Goal: Book appointment/travel/reservation

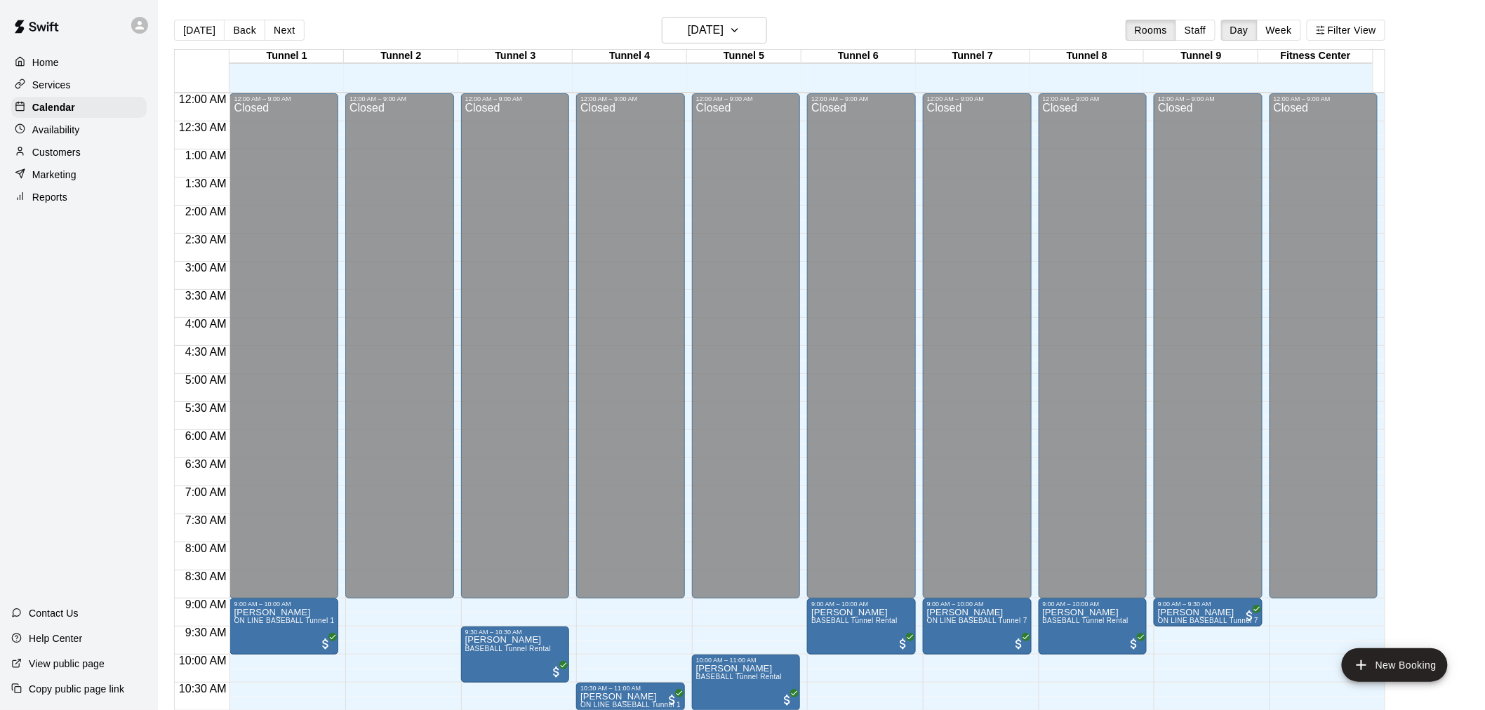
scroll to position [516, 0]
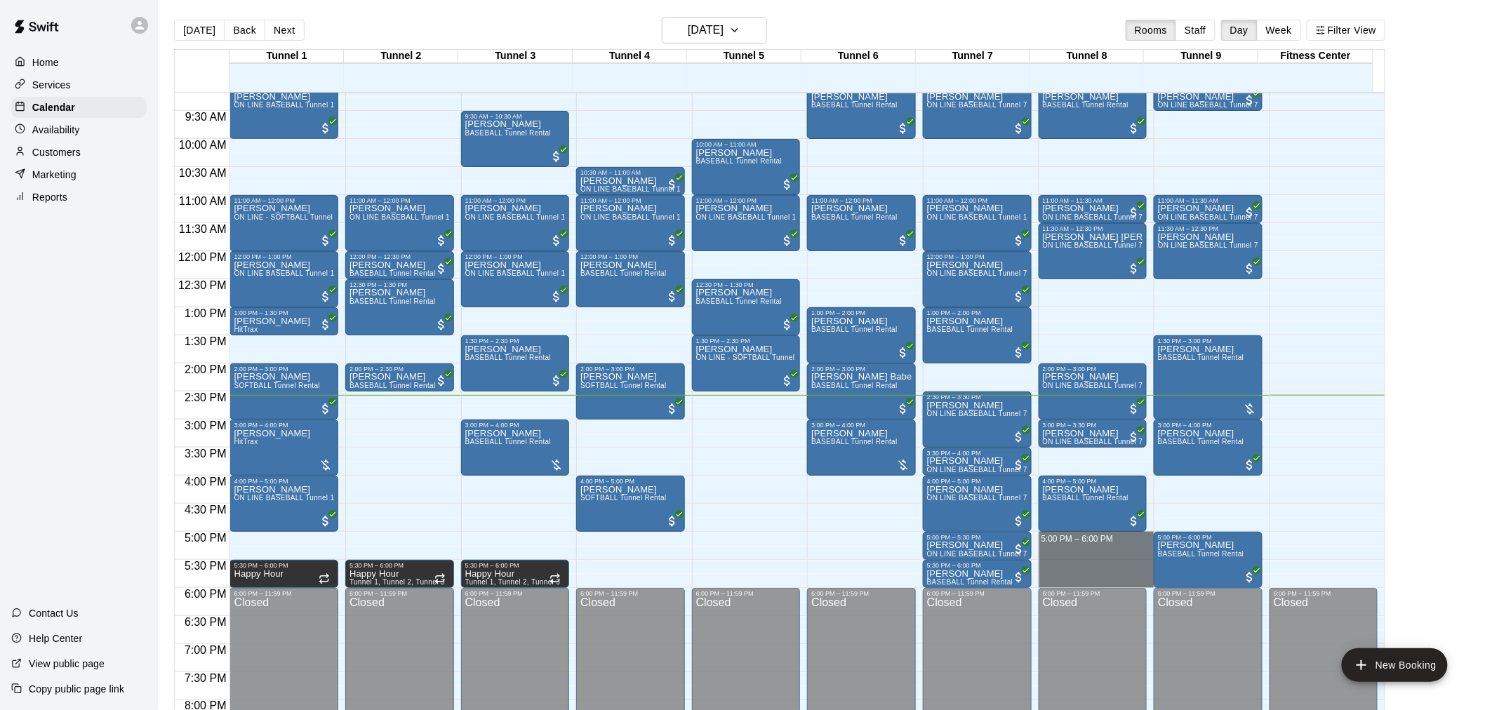
drag, startPoint x: 1081, startPoint y: 539, endPoint x: 1084, endPoint y: 580, distance: 41.6
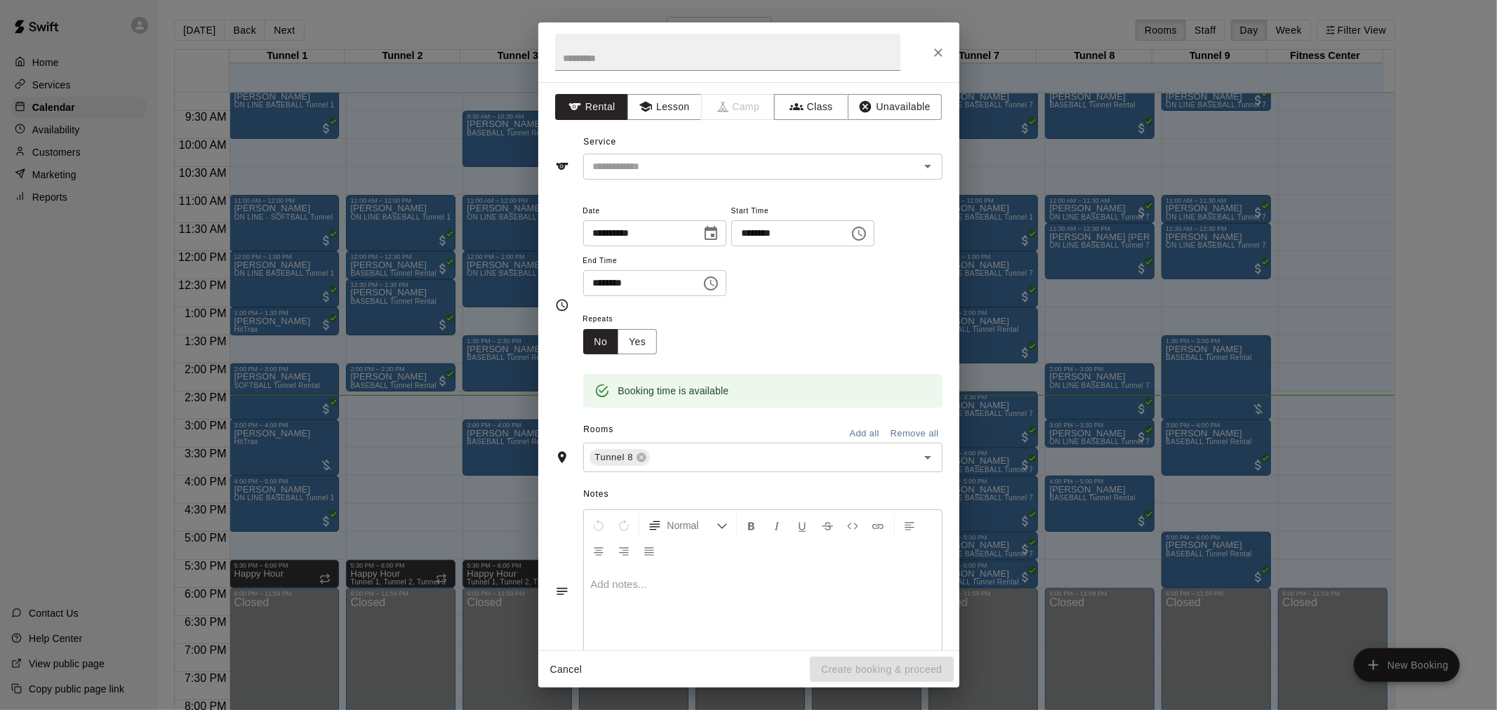
click at [698, 187] on div "**********" at bounding box center [748, 366] width 421 height 569
click at [703, 178] on div "​" at bounding box center [762, 167] width 359 height 26
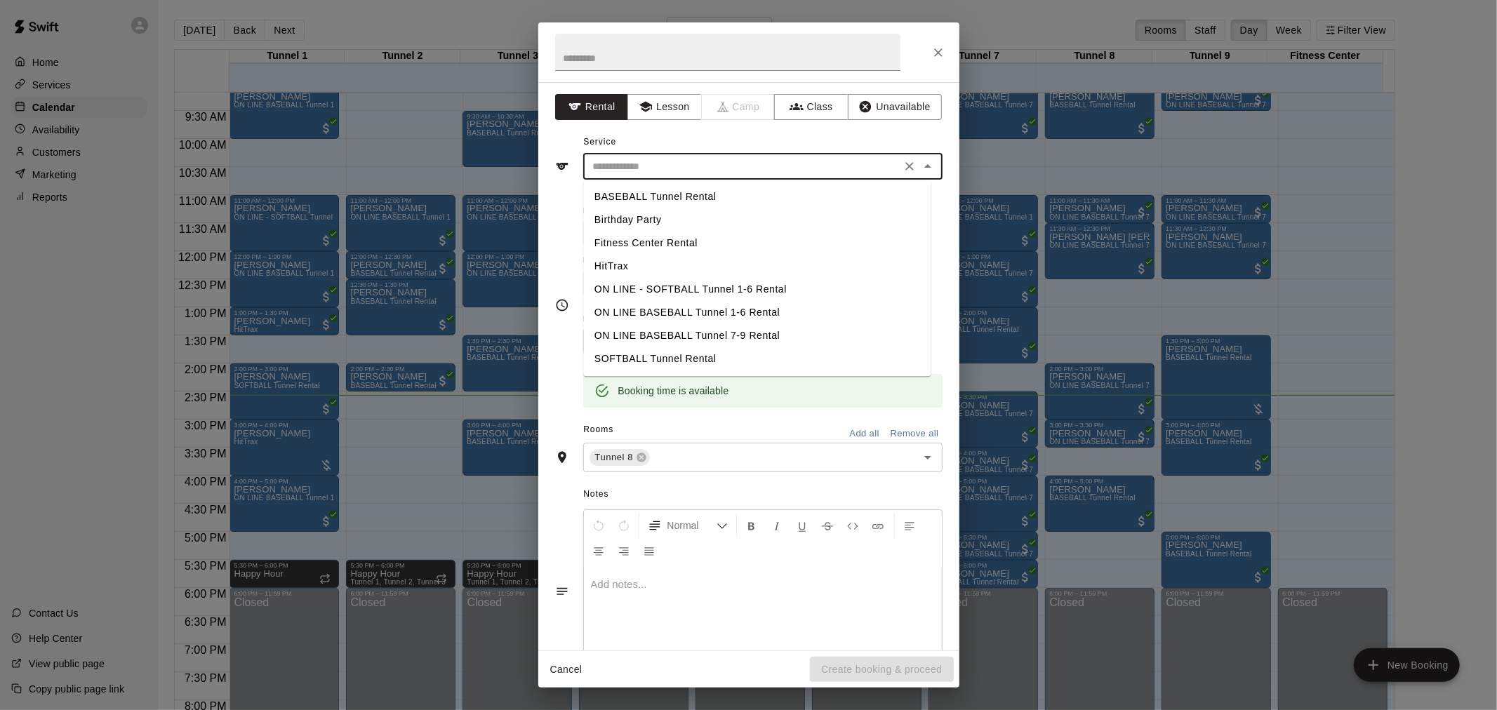
click at [702, 187] on li "BASEBALL Tunnel Rental" at bounding box center [756, 196] width 347 height 23
type input "**********"
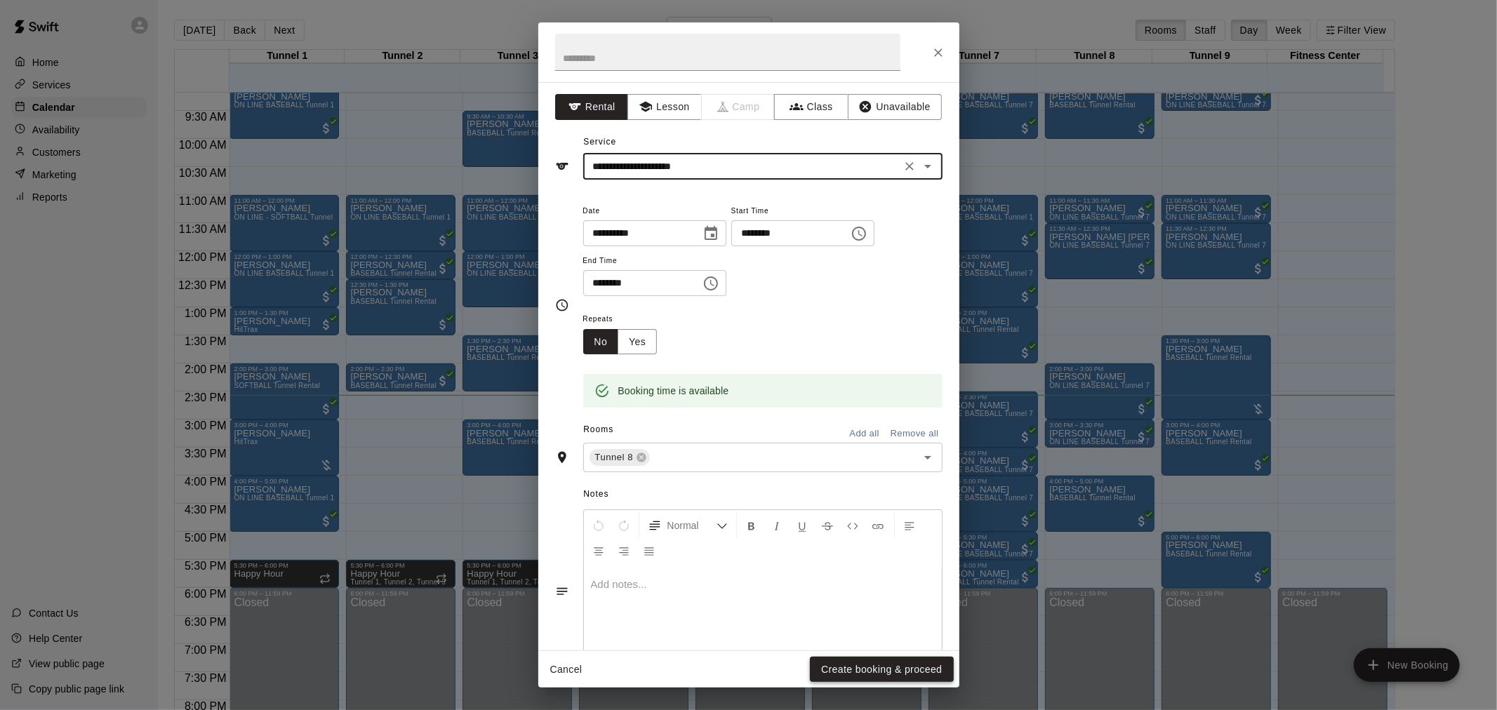
click at [921, 676] on button "Create booking & proceed" at bounding box center [881, 670] width 143 height 26
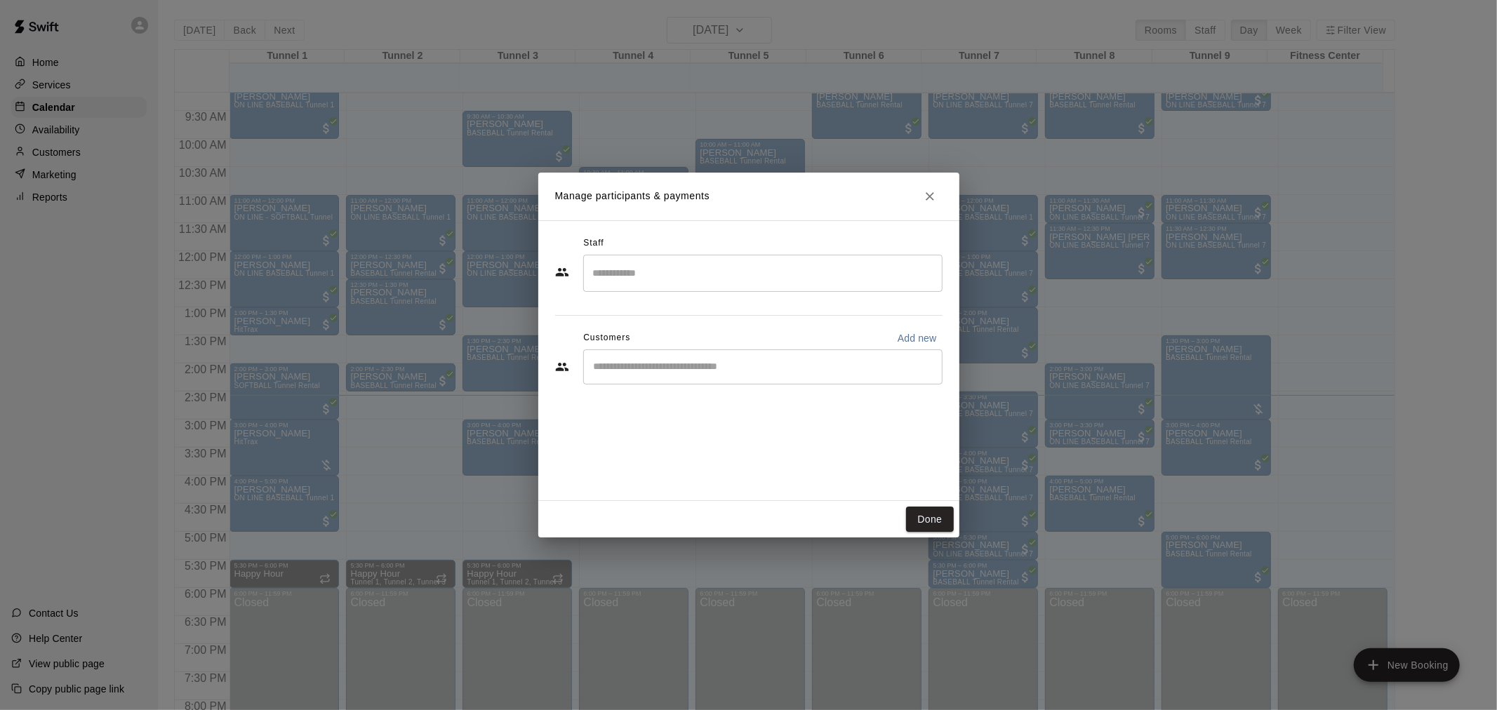
click at [788, 366] on input "Start typing to search customers..." at bounding box center [763, 367] width 347 height 14
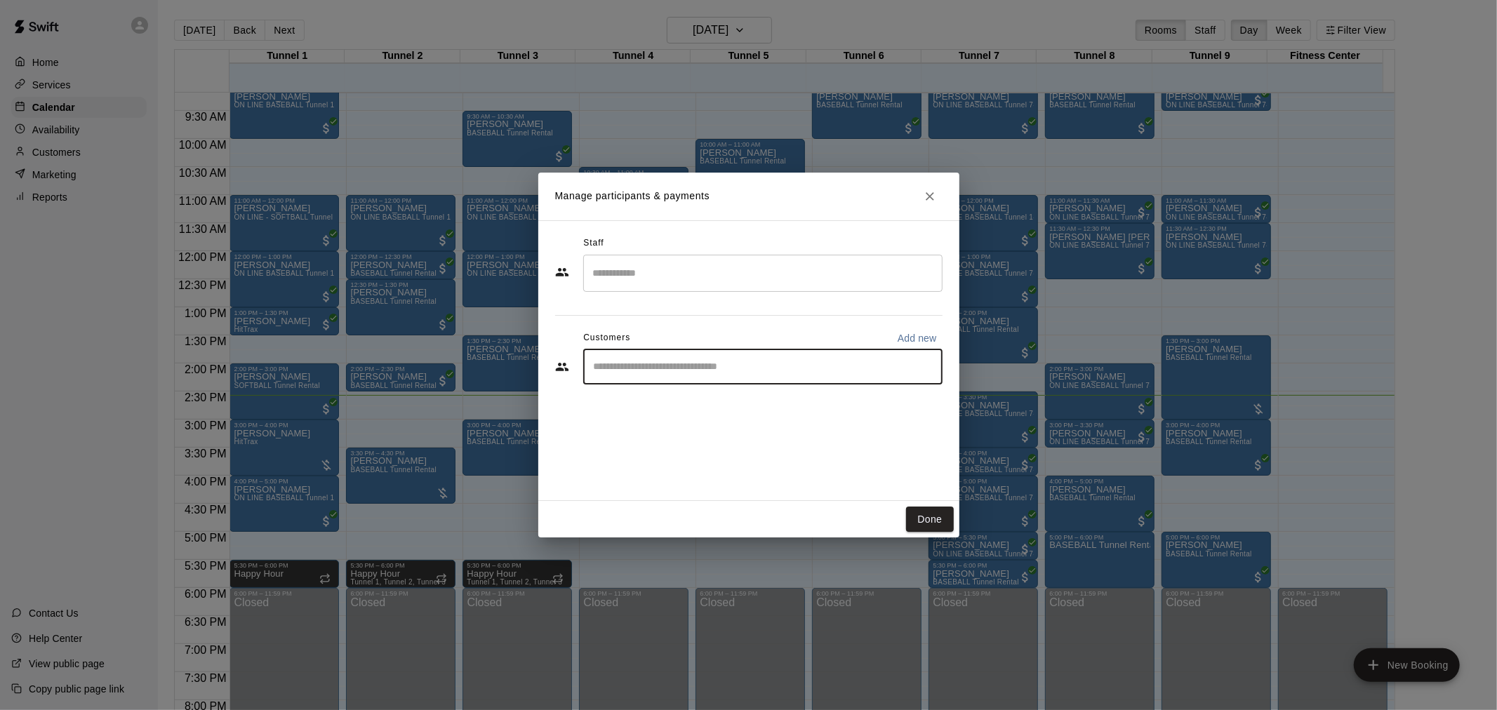
click at [938, 192] on button "Close" at bounding box center [929, 196] width 25 height 25
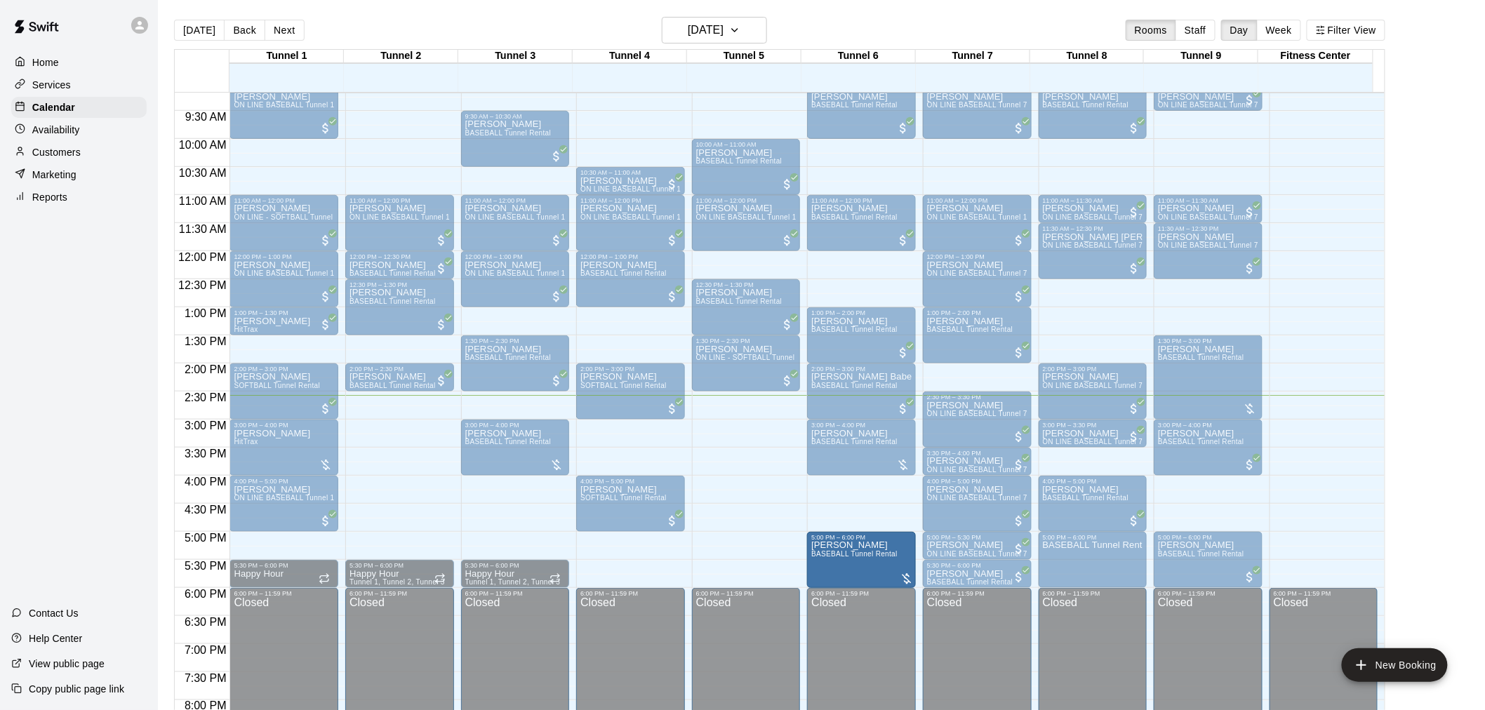
drag, startPoint x: 403, startPoint y: 477, endPoint x: 908, endPoint y: 567, distance: 513.3
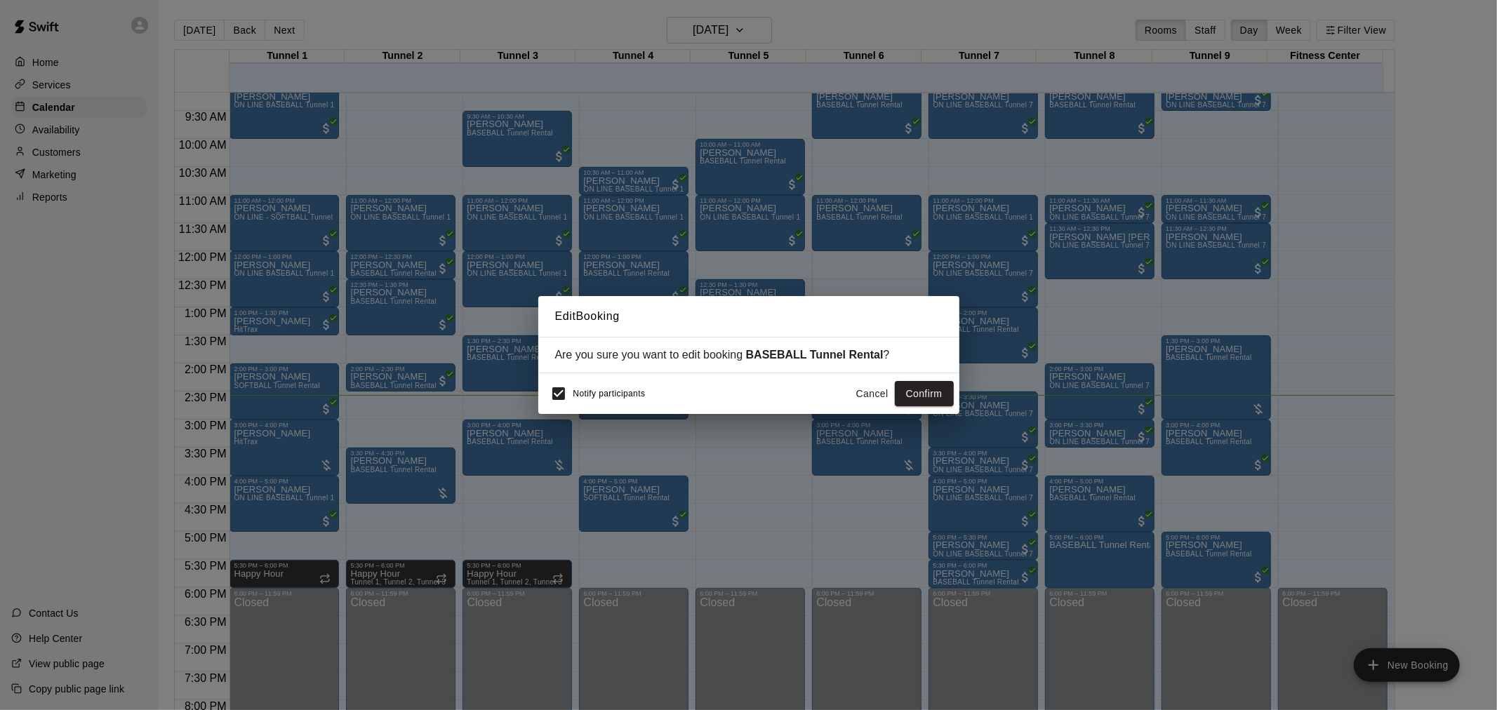
click at [870, 385] on button "Cancel" at bounding box center [872, 394] width 45 height 26
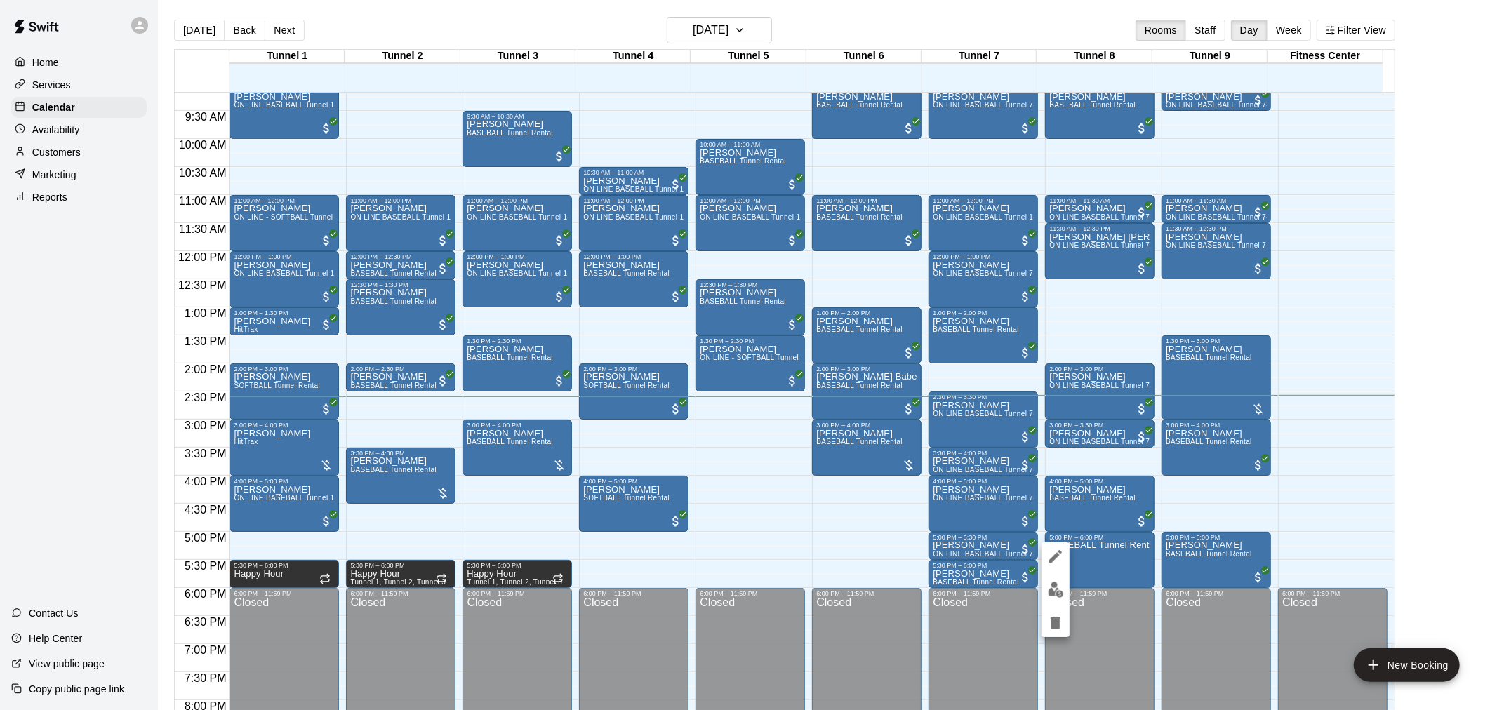
click at [1058, 623] on icon "delete" at bounding box center [1056, 623] width 10 height 13
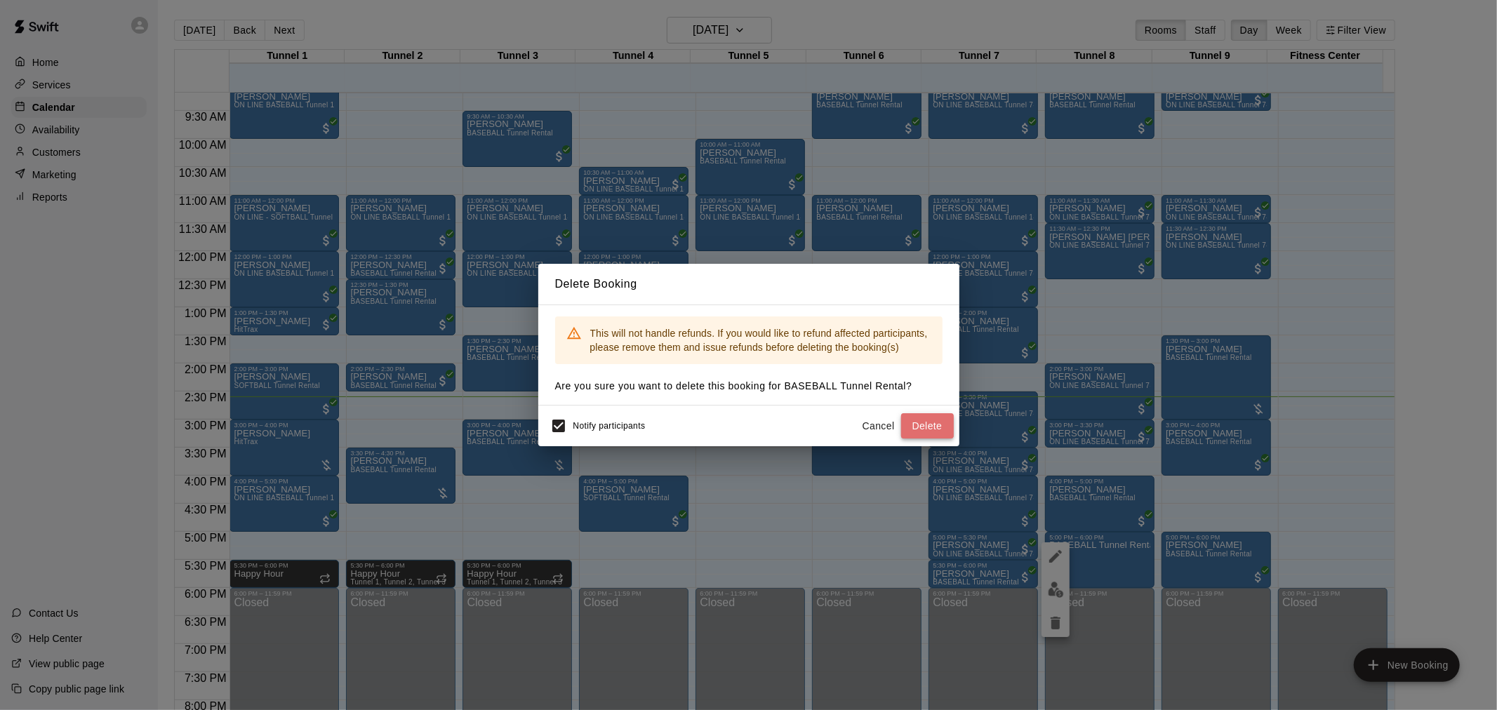
click at [927, 426] on button "Delete" at bounding box center [927, 426] width 53 height 26
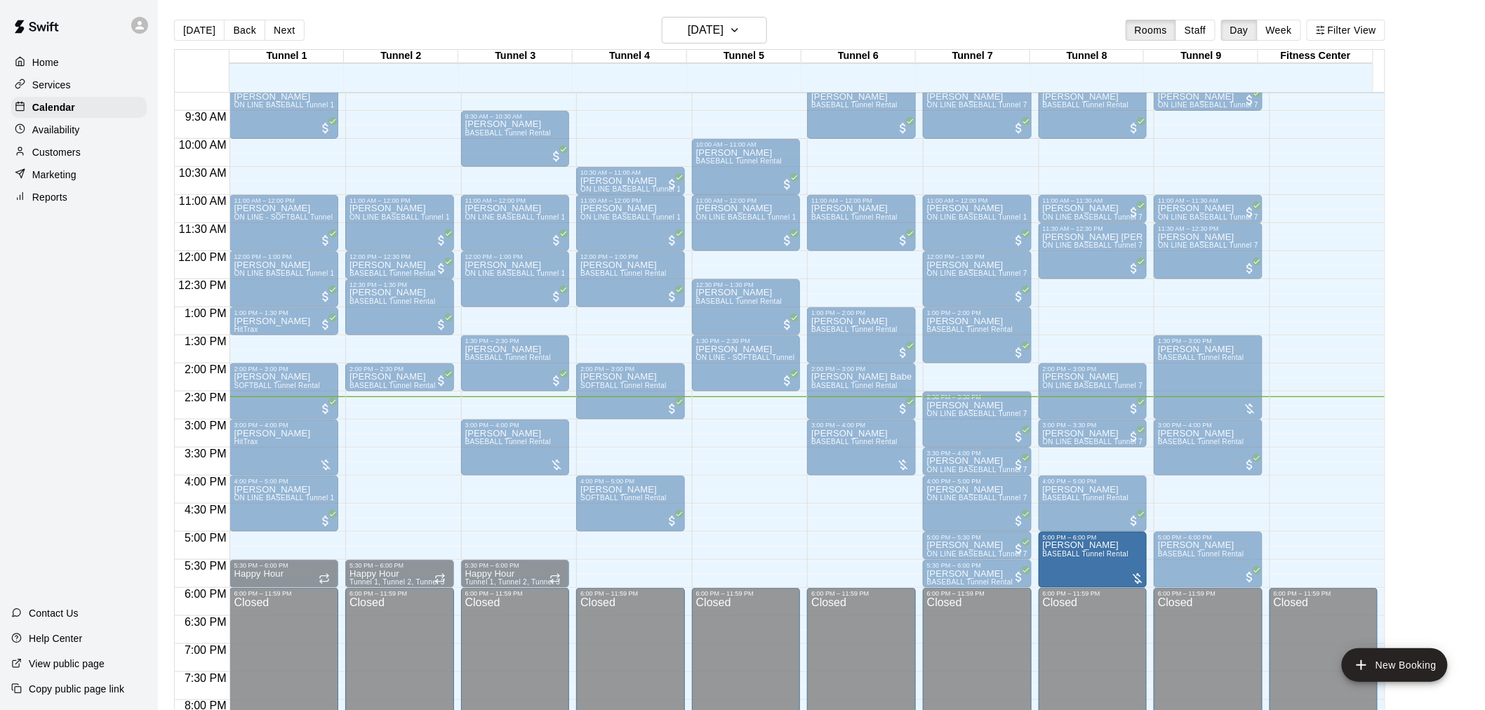
drag, startPoint x: 403, startPoint y: 469, endPoint x: 1071, endPoint y: 559, distance: 674.3
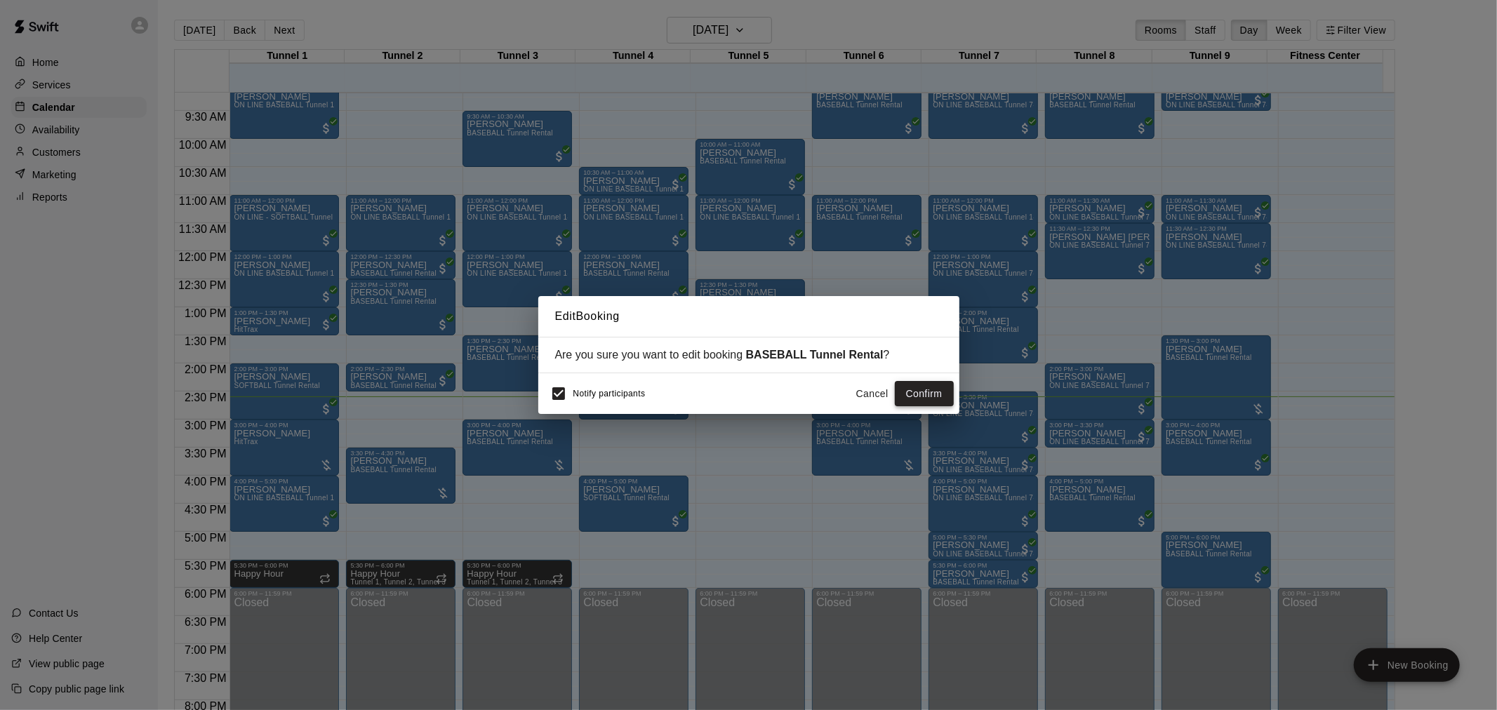
click at [932, 393] on button "Confirm" at bounding box center [924, 394] width 59 height 26
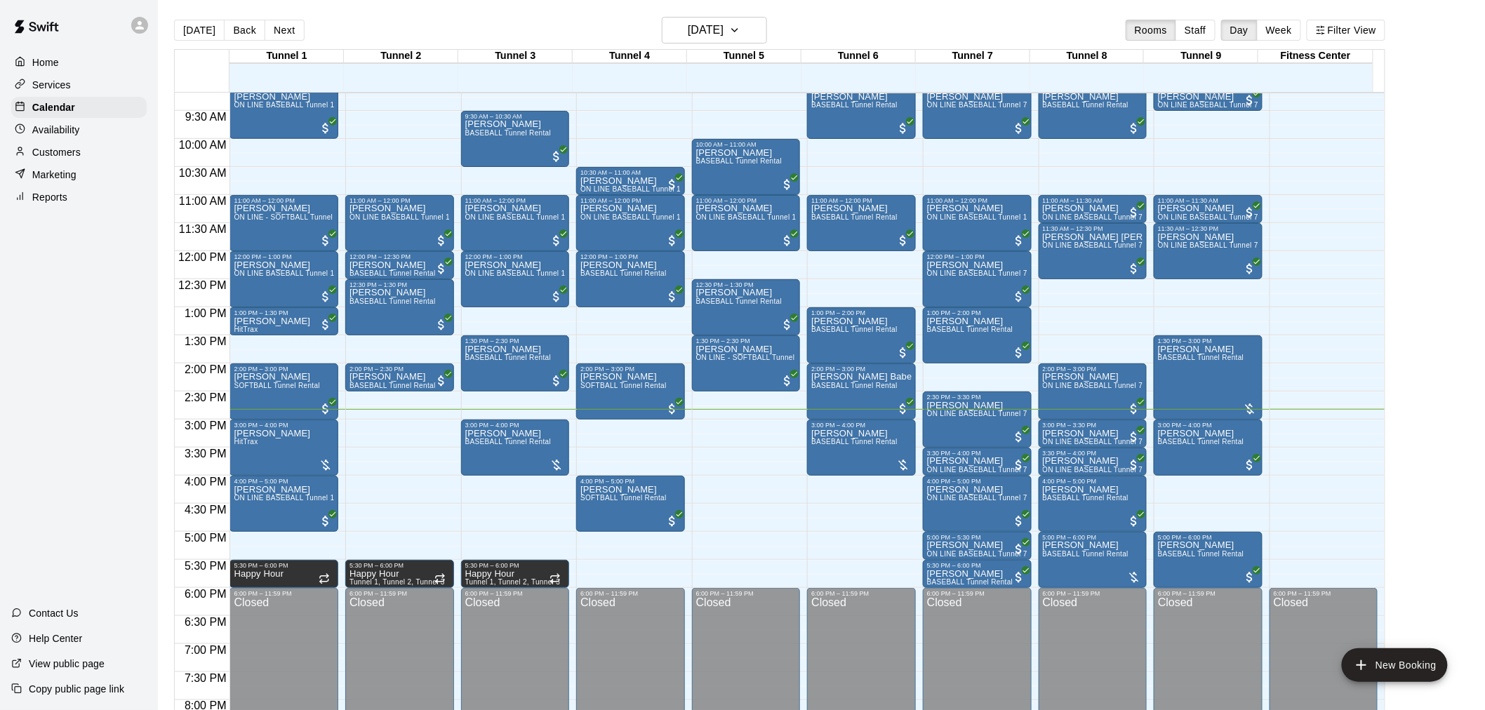
drag, startPoint x: 844, startPoint y: 424, endPoint x: 147, endPoint y: 447, distance: 697.4
click at [147, 447] on div "Home Services Calendar Availability Customers Marketing Reports Contact Us Help…" at bounding box center [79, 355] width 158 height 710
drag, startPoint x: 853, startPoint y: 509, endPoint x: 857, endPoint y: 559, distance: 50.7
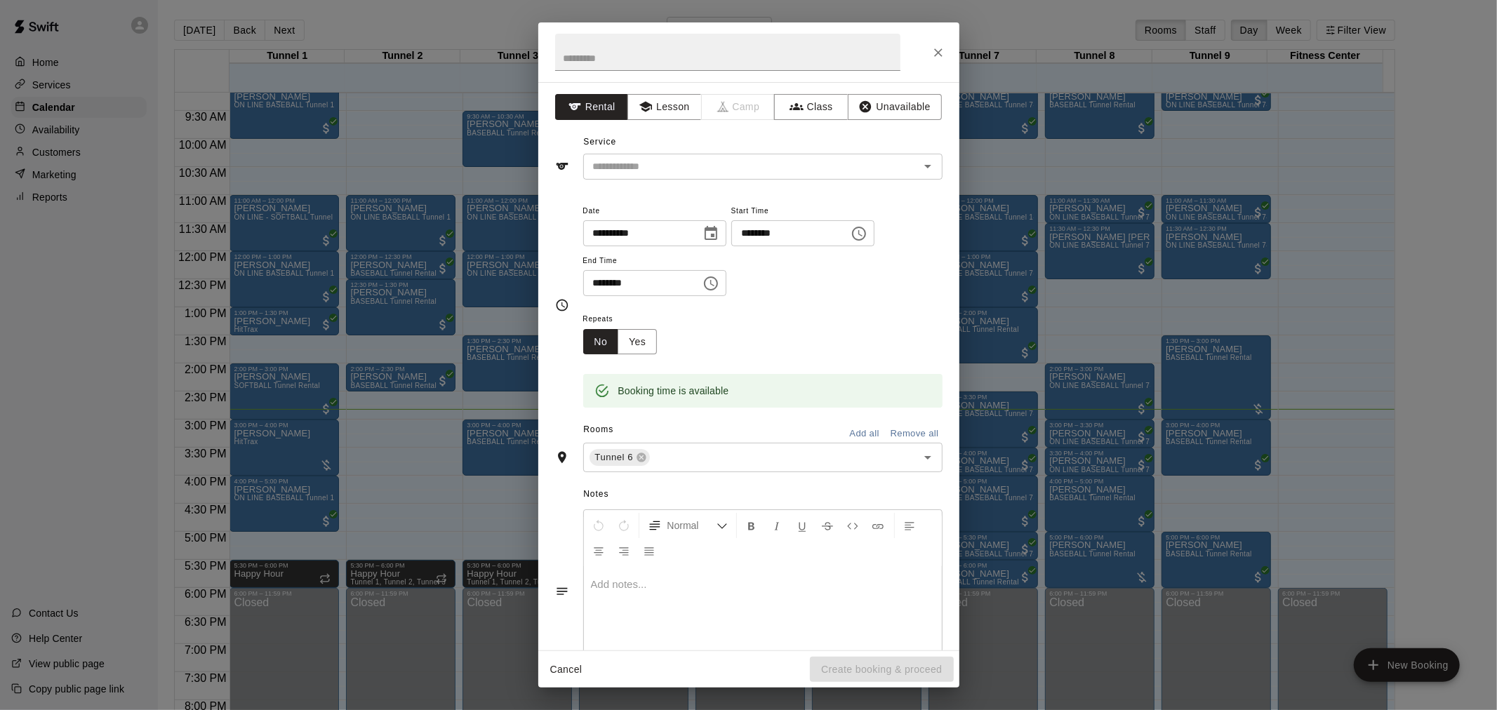
drag, startPoint x: 908, startPoint y: 401, endPoint x: 948, endPoint y: 18, distance: 384.7
click at [953, 9] on div "**********" at bounding box center [748, 355] width 1497 height 710
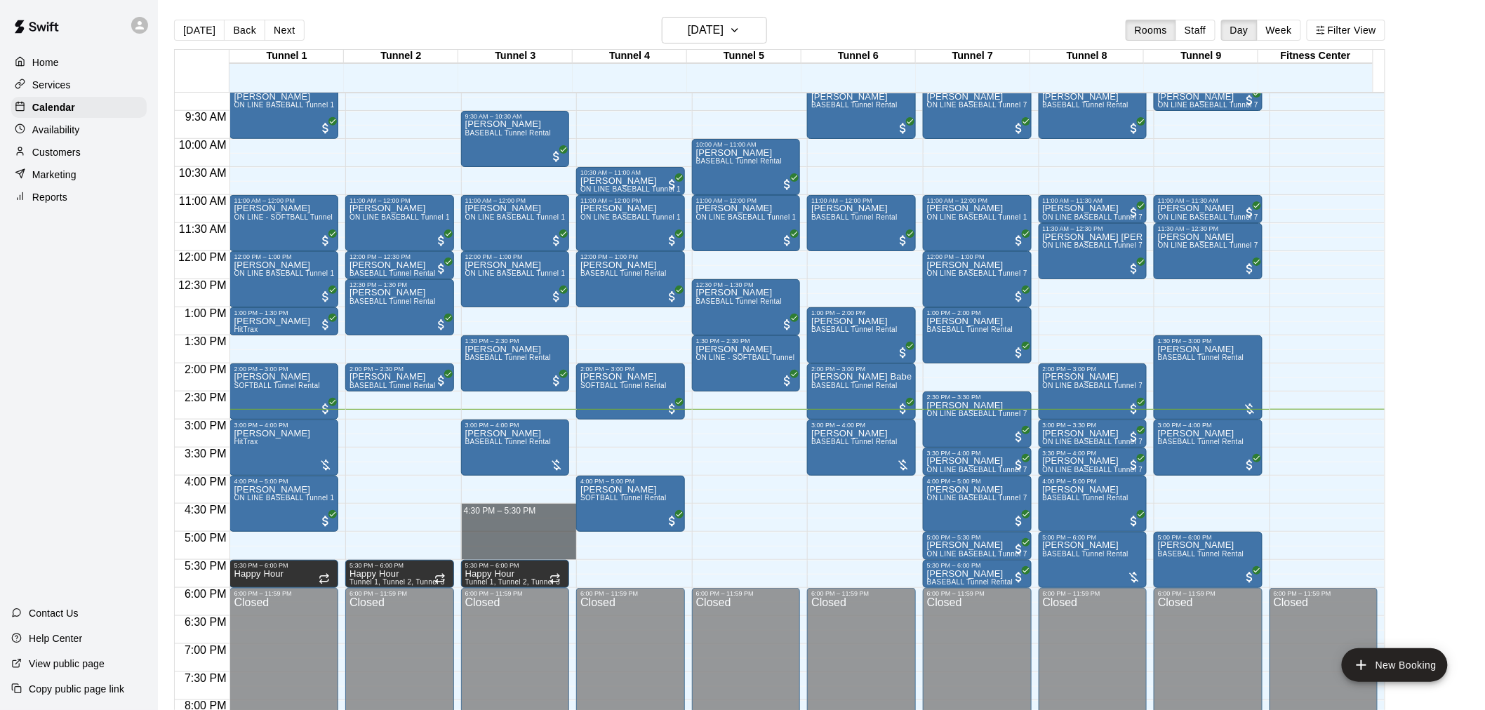
drag, startPoint x: 500, startPoint y: 506, endPoint x: 503, endPoint y: 546, distance: 40.2
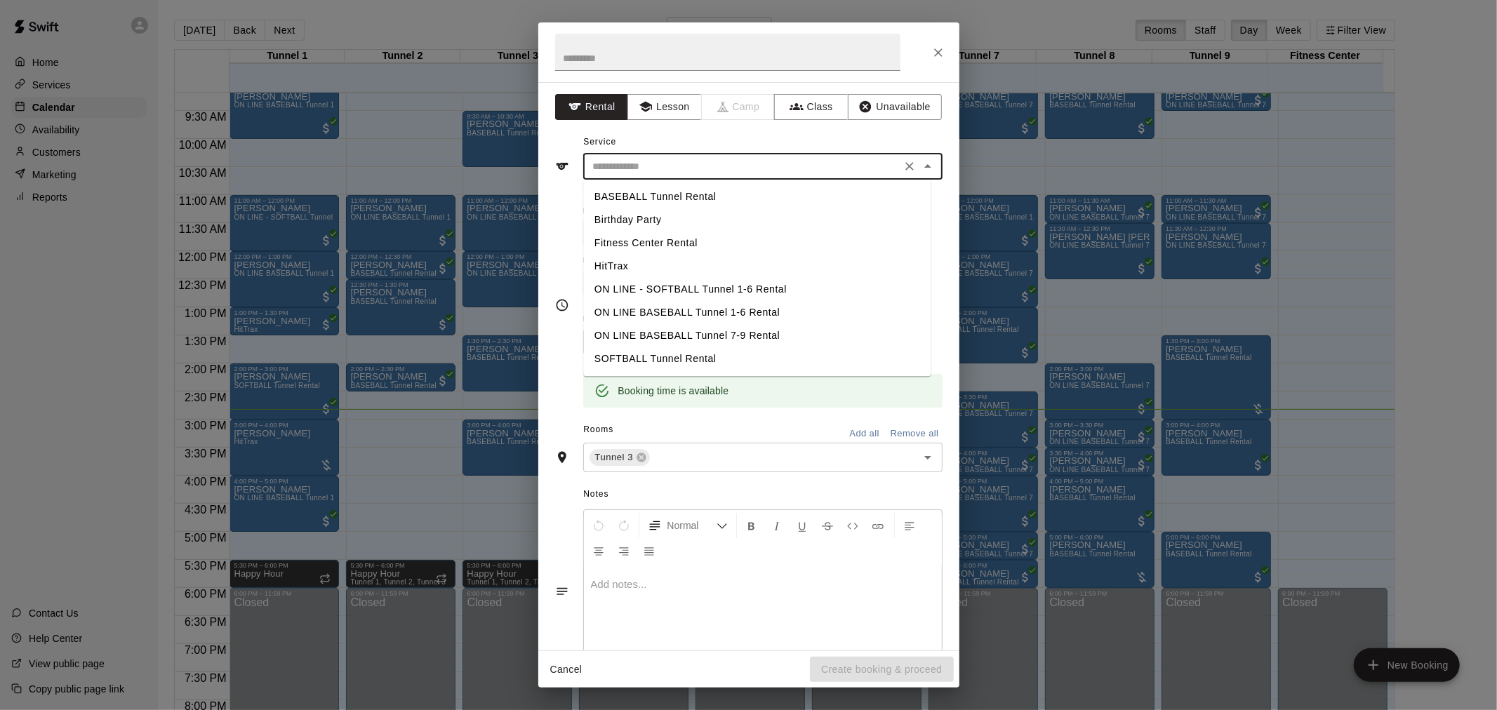
click at [674, 173] on input "text" at bounding box center [743, 167] width 310 height 18
click at [690, 197] on li "BASEBALL Tunnel Rental" at bounding box center [756, 196] width 347 height 23
type input "**********"
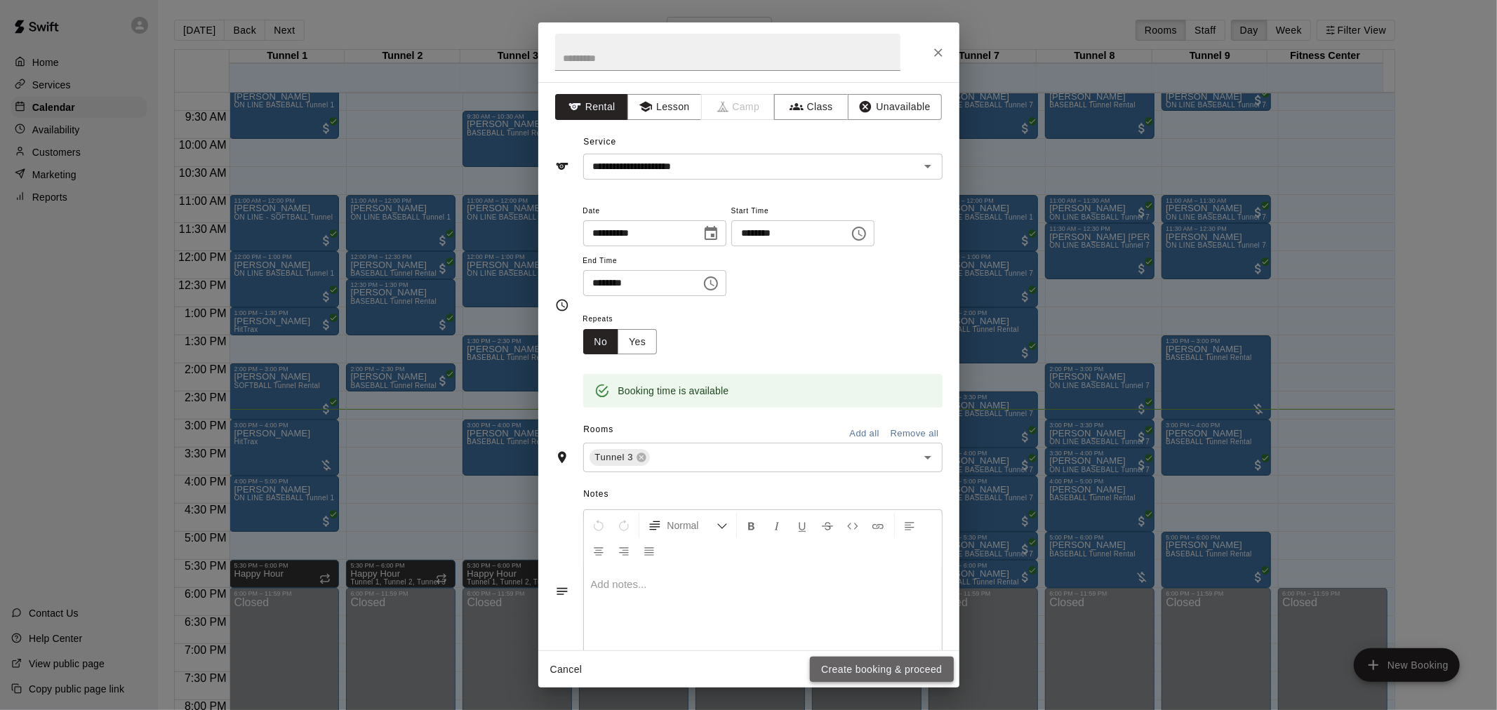
click at [855, 675] on button "Create booking & proceed" at bounding box center [881, 670] width 143 height 26
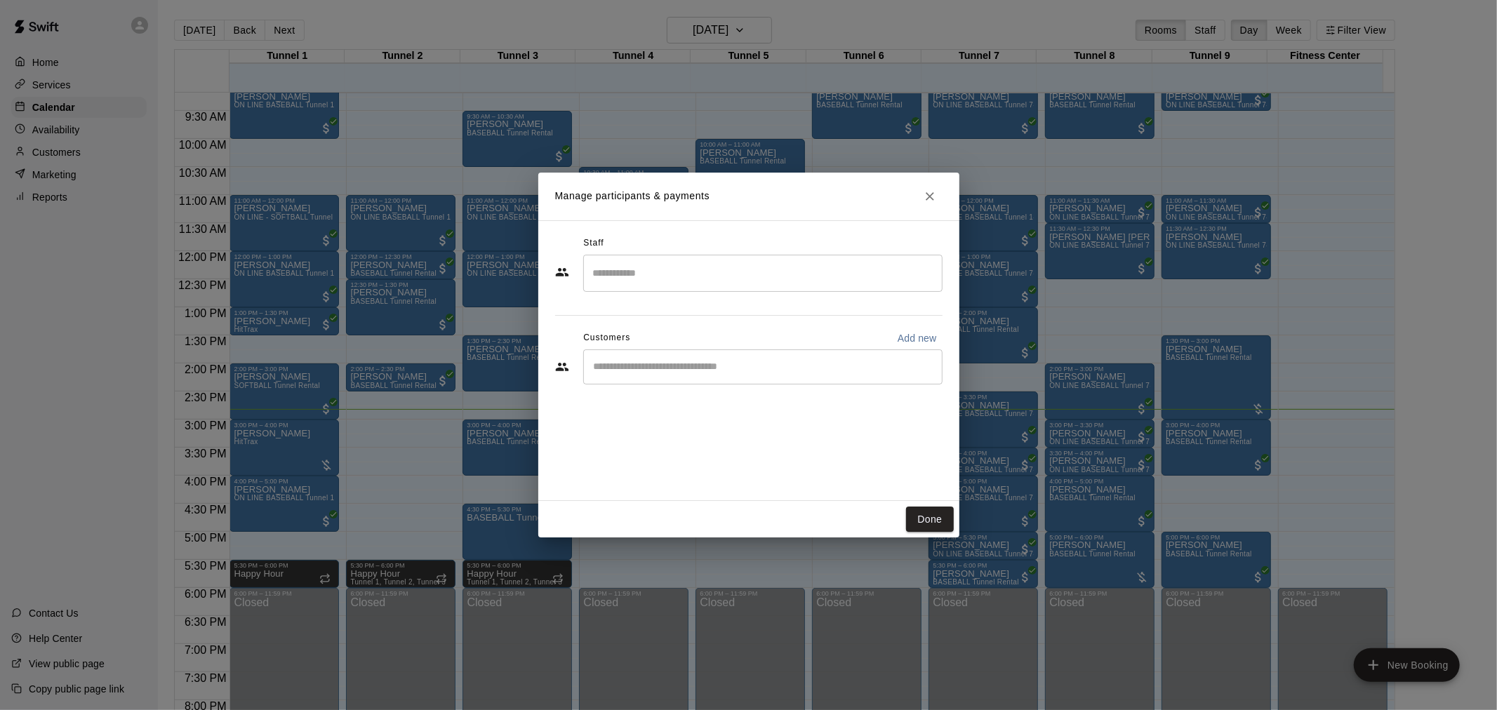
click at [730, 380] on div "​" at bounding box center [762, 367] width 359 height 35
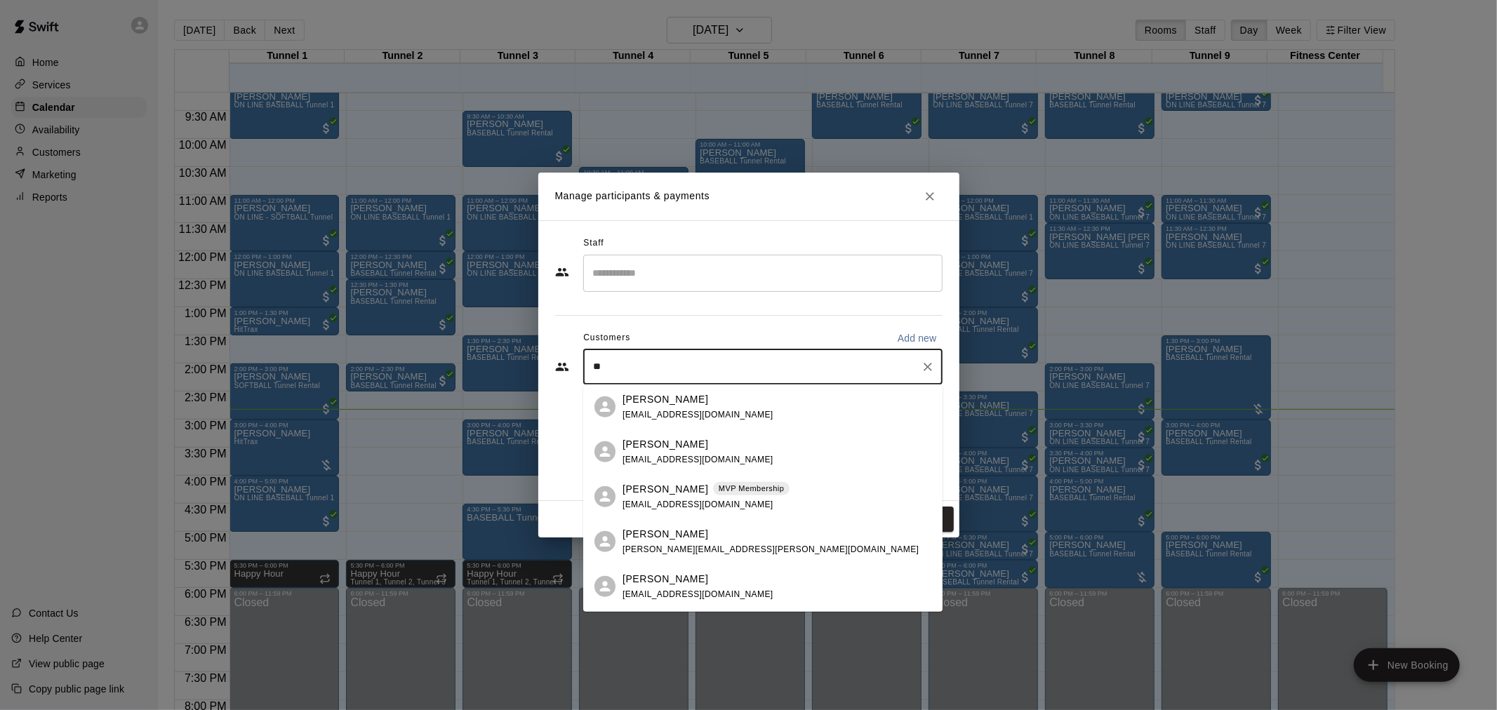
type input "*"
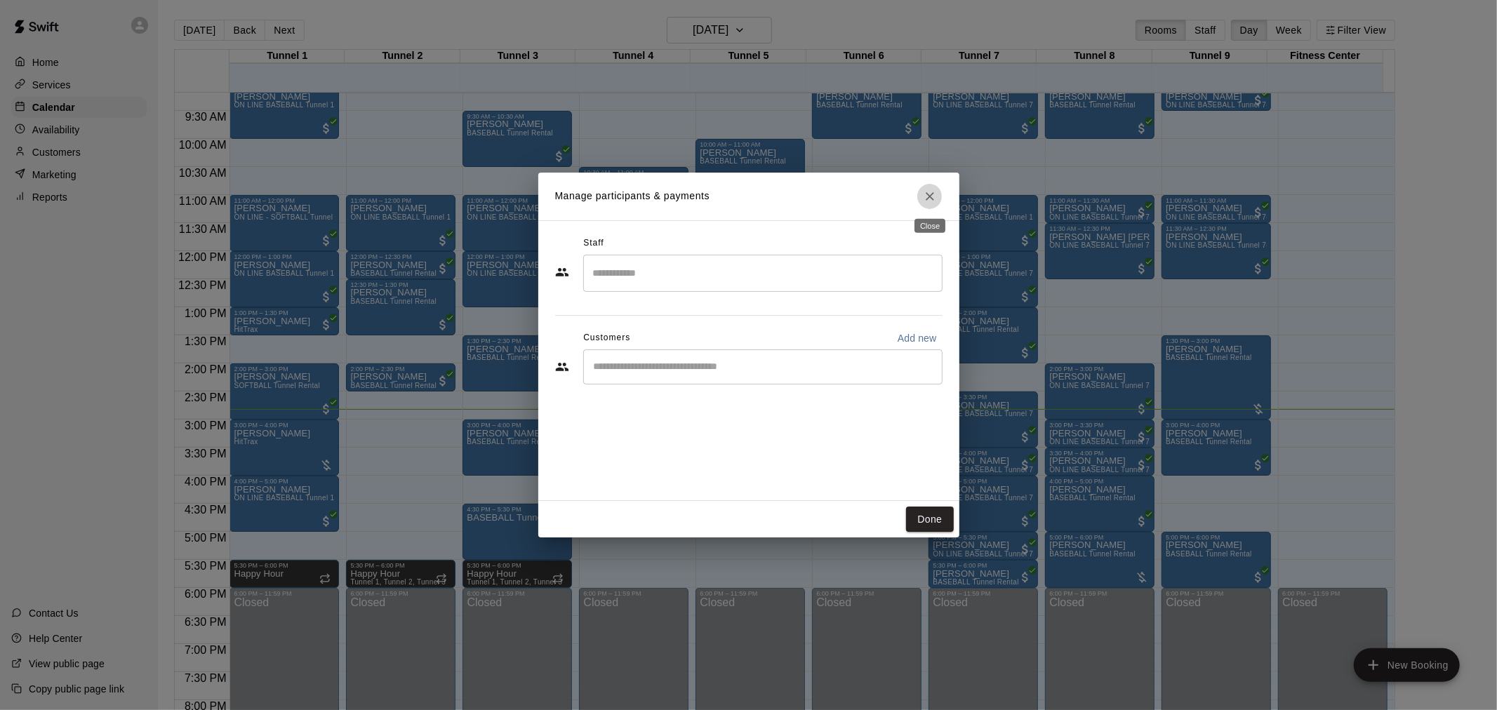
click at [923, 197] on icon "Close" at bounding box center [930, 197] width 14 height 14
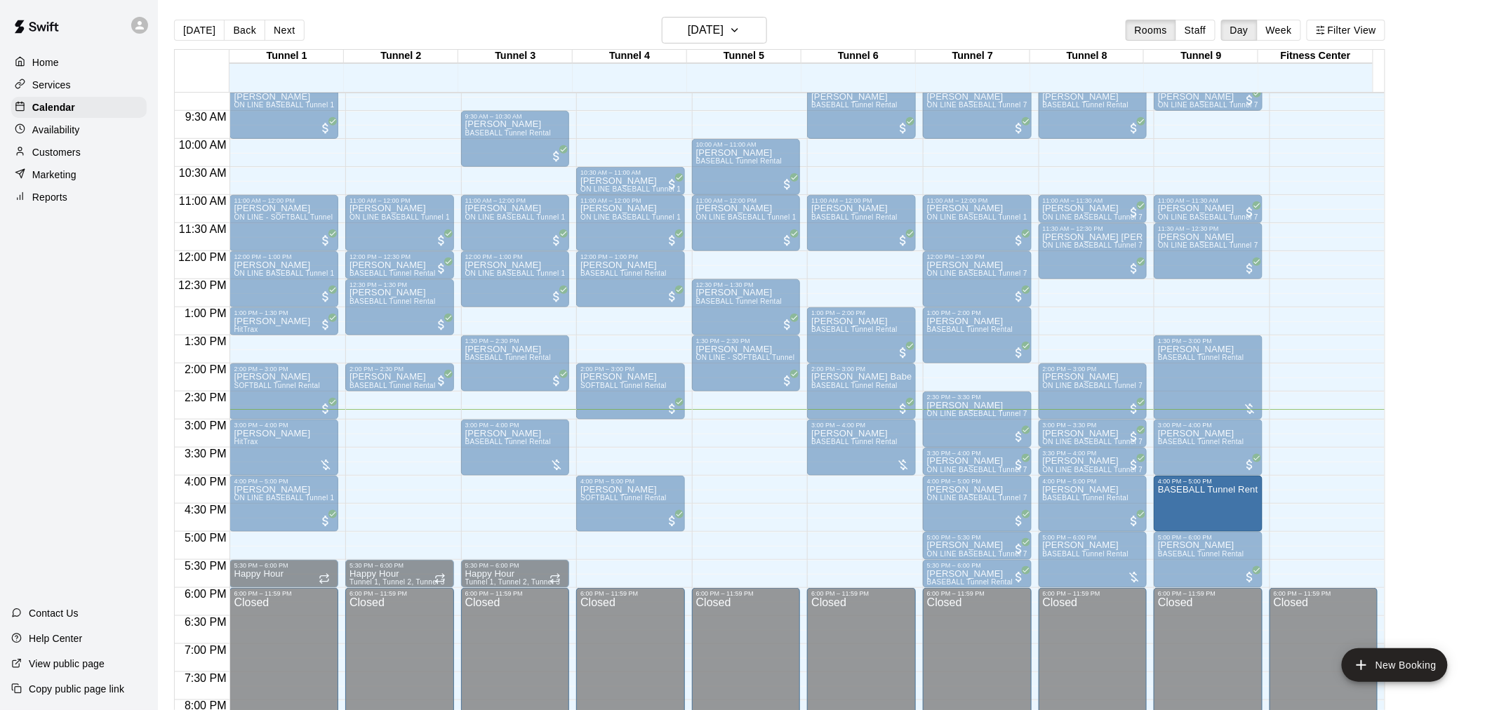
drag, startPoint x: 534, startPoint y: 523, endPoint x: 1189, endPoint y: 503, distance: 655.2
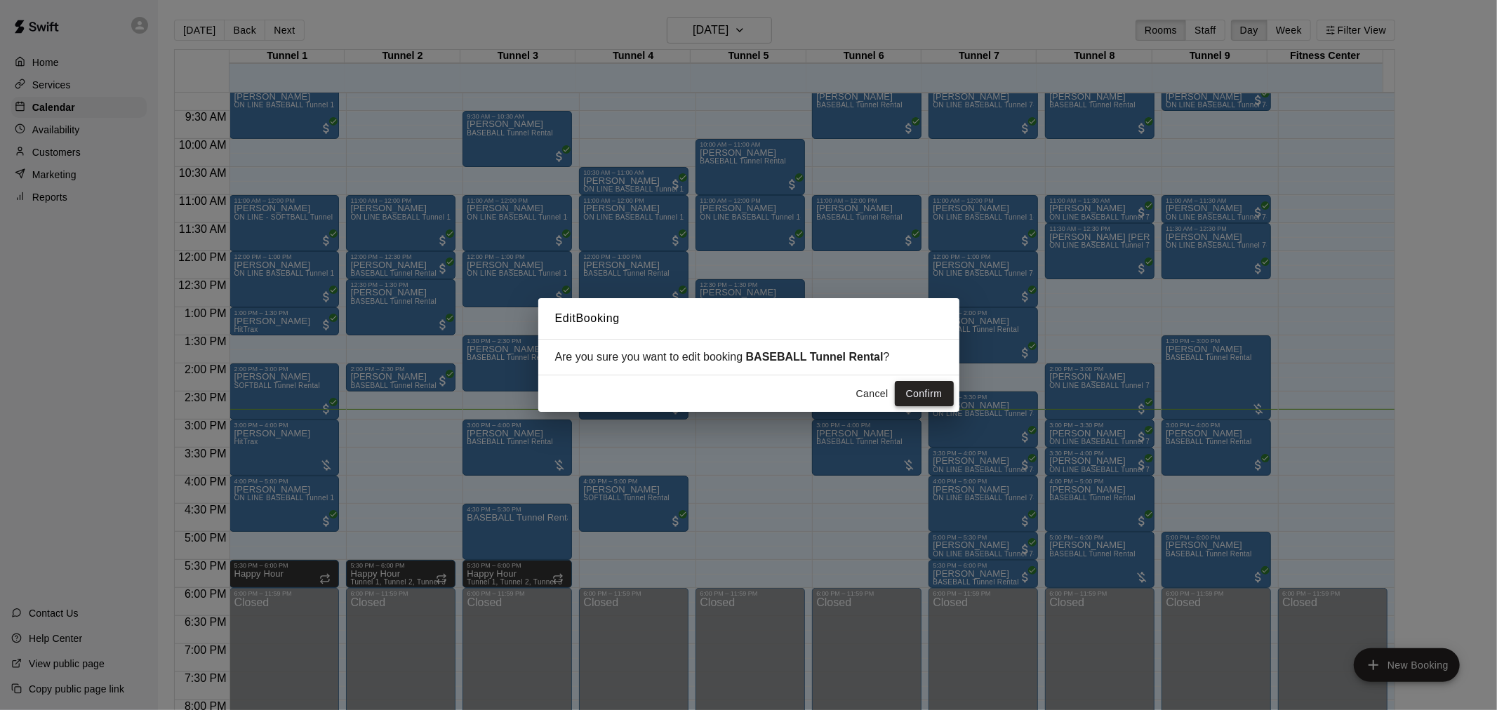
click at [927, 383] on button "Confirm" at bounding box center [924, 394] width 59 height 26
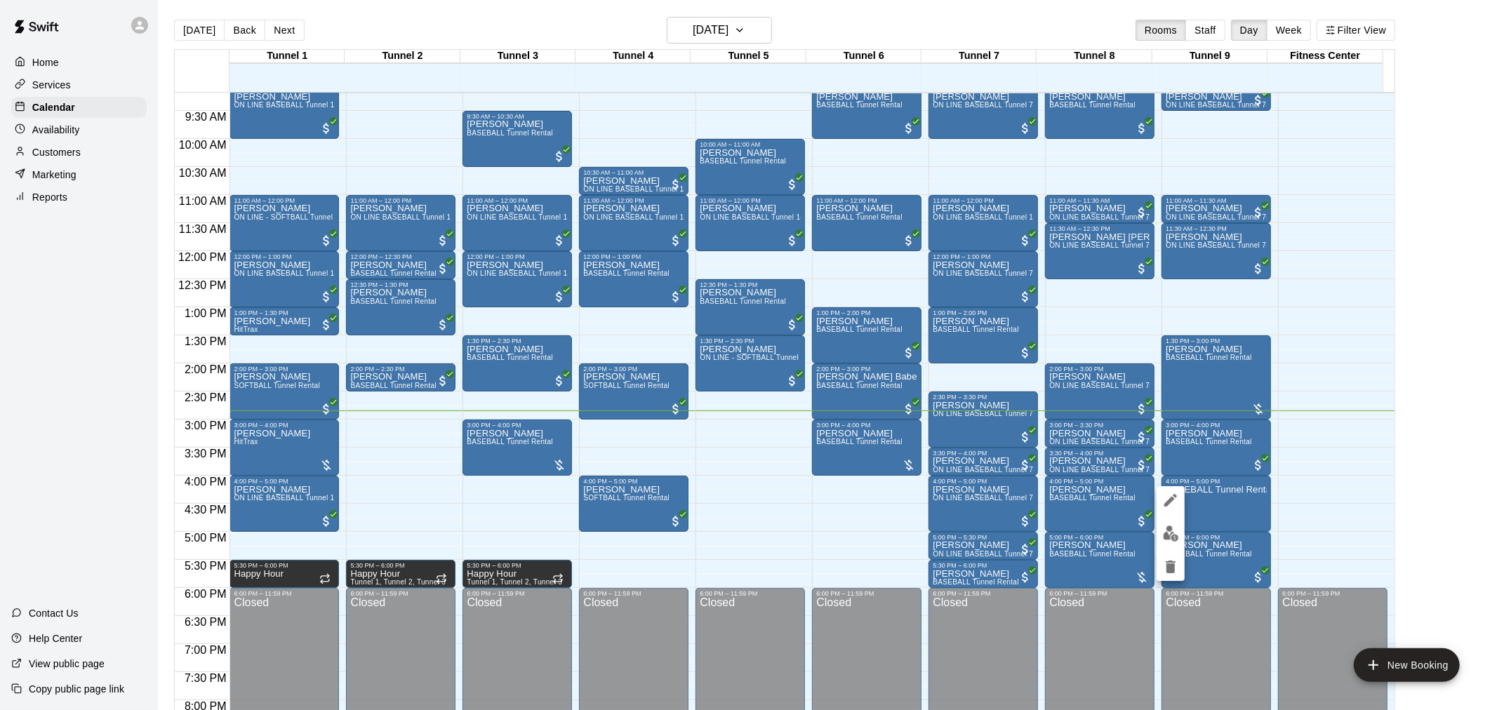
click at [1172, 526] on img "edit" at bounding box center [1171, 534] width 16 height 16
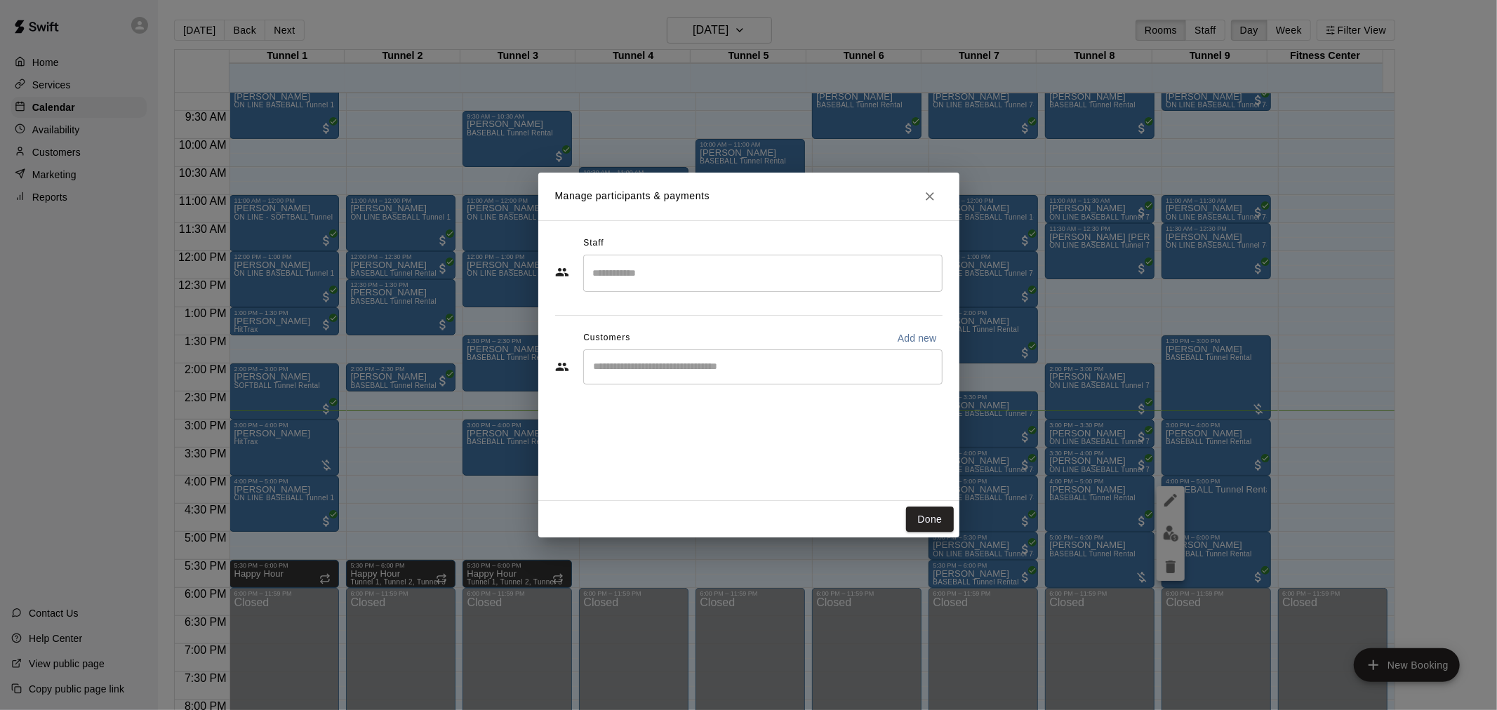
click at [740, 357] on div "​" at bounding box center [762, 367] width 359 height 35
type input "*"
type input "**********"
drag, startPoint x: 694, startPoint y: 362, endPoint x: 538, endPoint y: 350, distance: 156.3
click at [538, 350] on div "**********" at bounding box center [748, 360] width 421 height 281
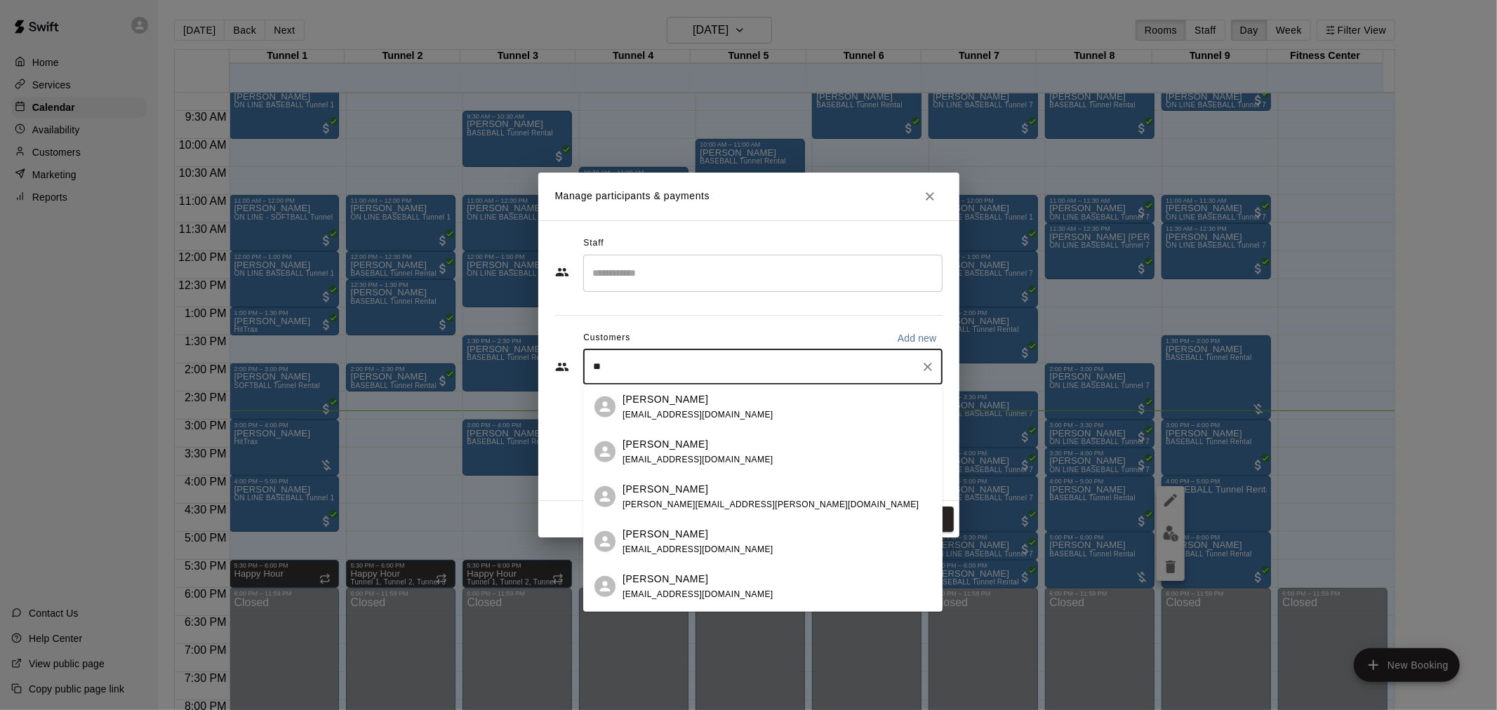
type input "*"
type input "*******"
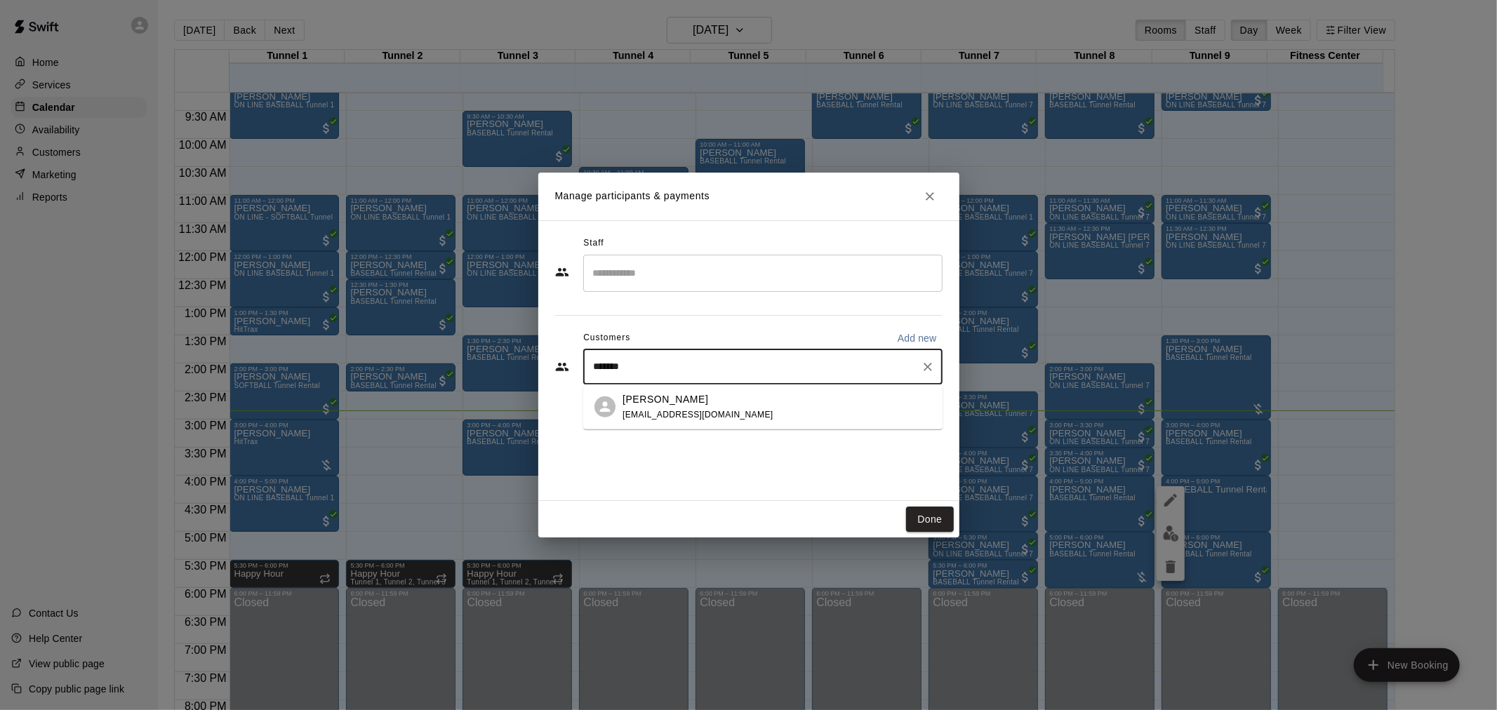
click at [703, 397] on div "[PERSON_NAME]" at bounding box center [698, 399] width 151 height 15
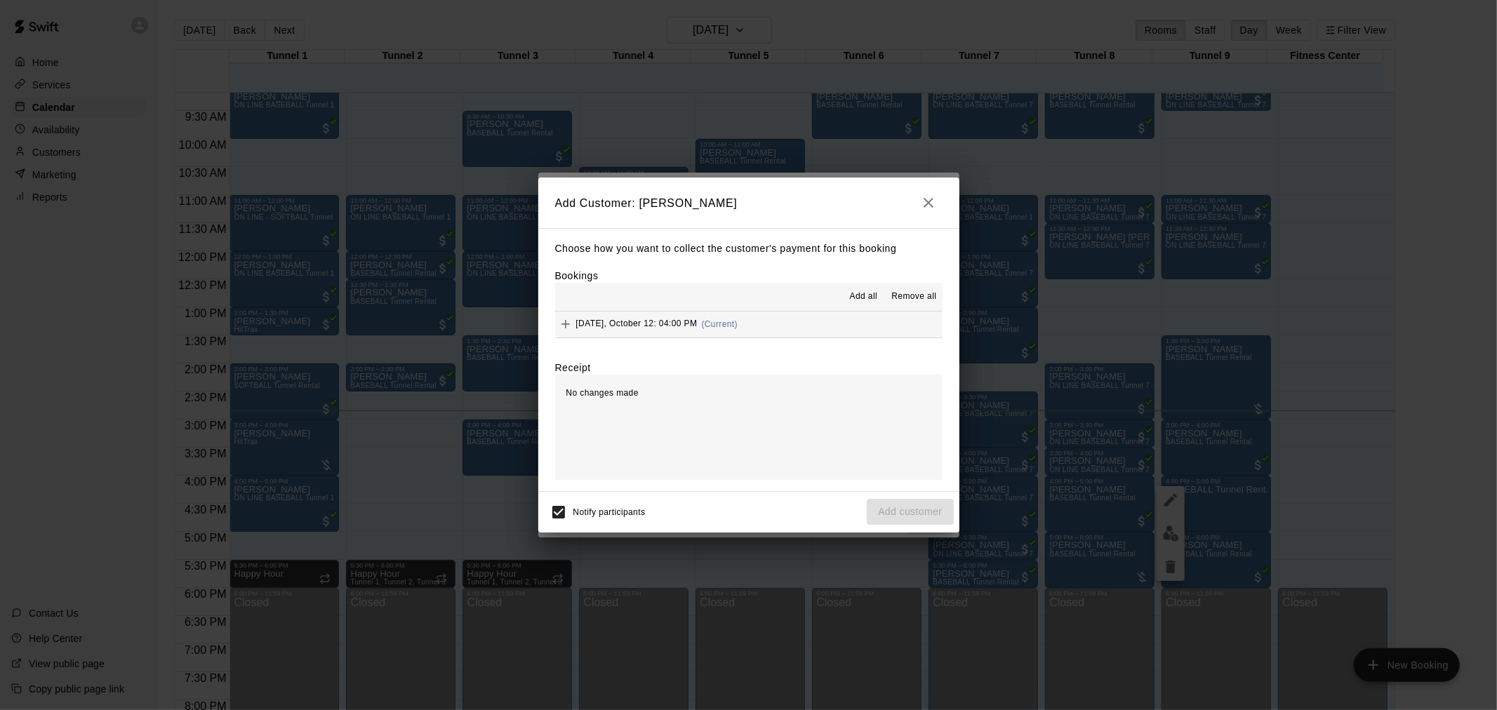
click at [732, 331] on div "[DATE], October 12: 04:00 PM (Current)" at bounding box center [646, 324] width 183 height 21
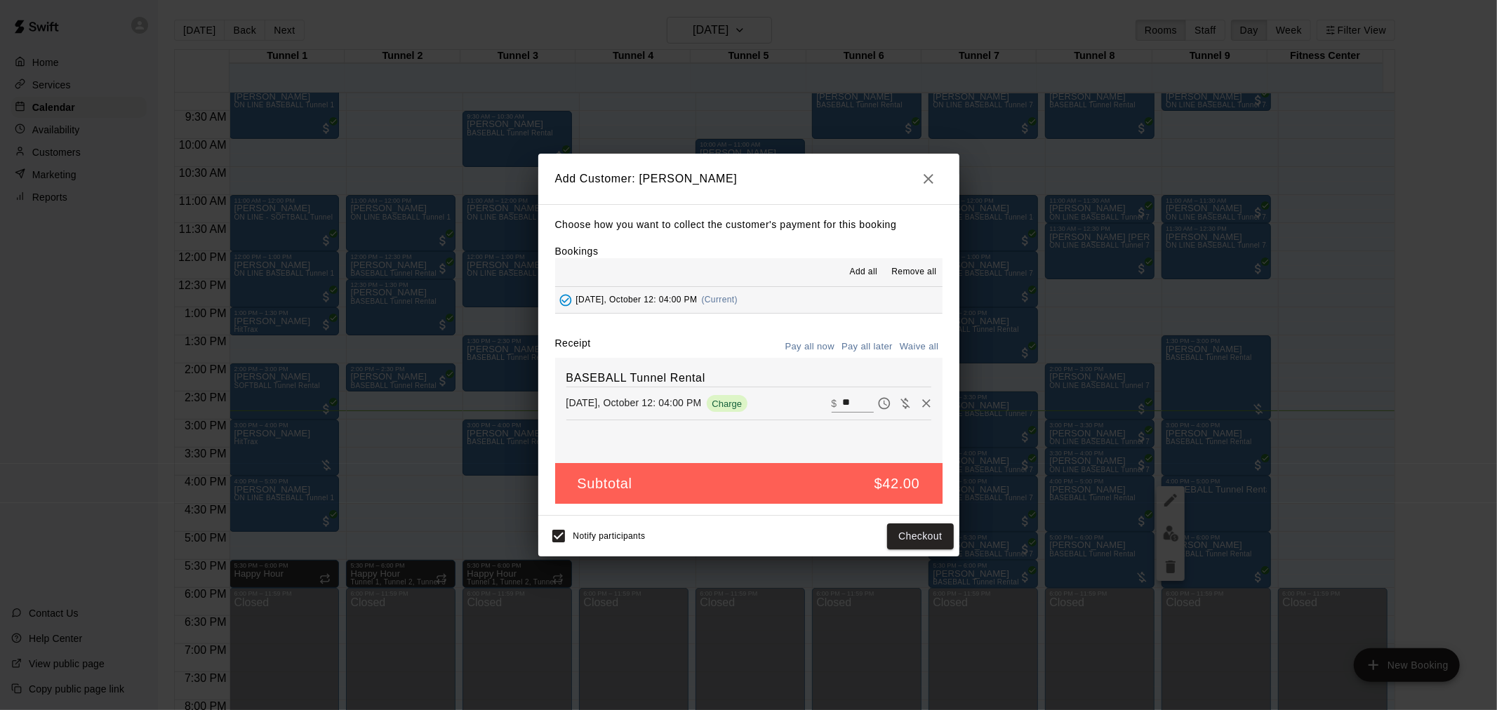
click at [881, 347] on button "Pay all later" at bounding box center [867, 347] width 58 height 22
click at [916, 545] on button "Add customer" at bounding box center [910, 537] width 86 height 26
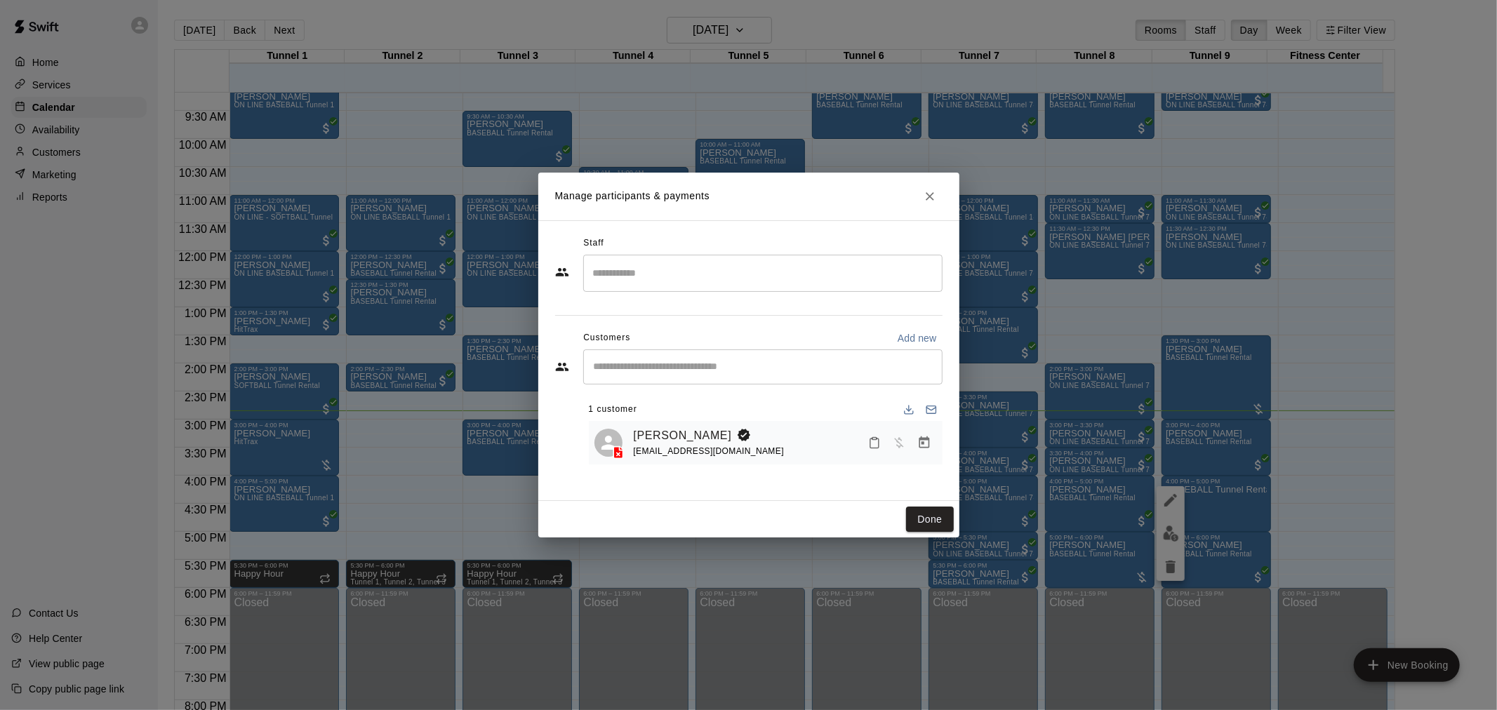
click at [630, 453] on div "[PERSON_NAME] Warren [EMAIL_ADDRESS][DOMAIN_NAME]" at bounding box center [766, 443] width 343 height 33
click at [616, 457] on icon at bounding box center [618, 453] width 14 height 14
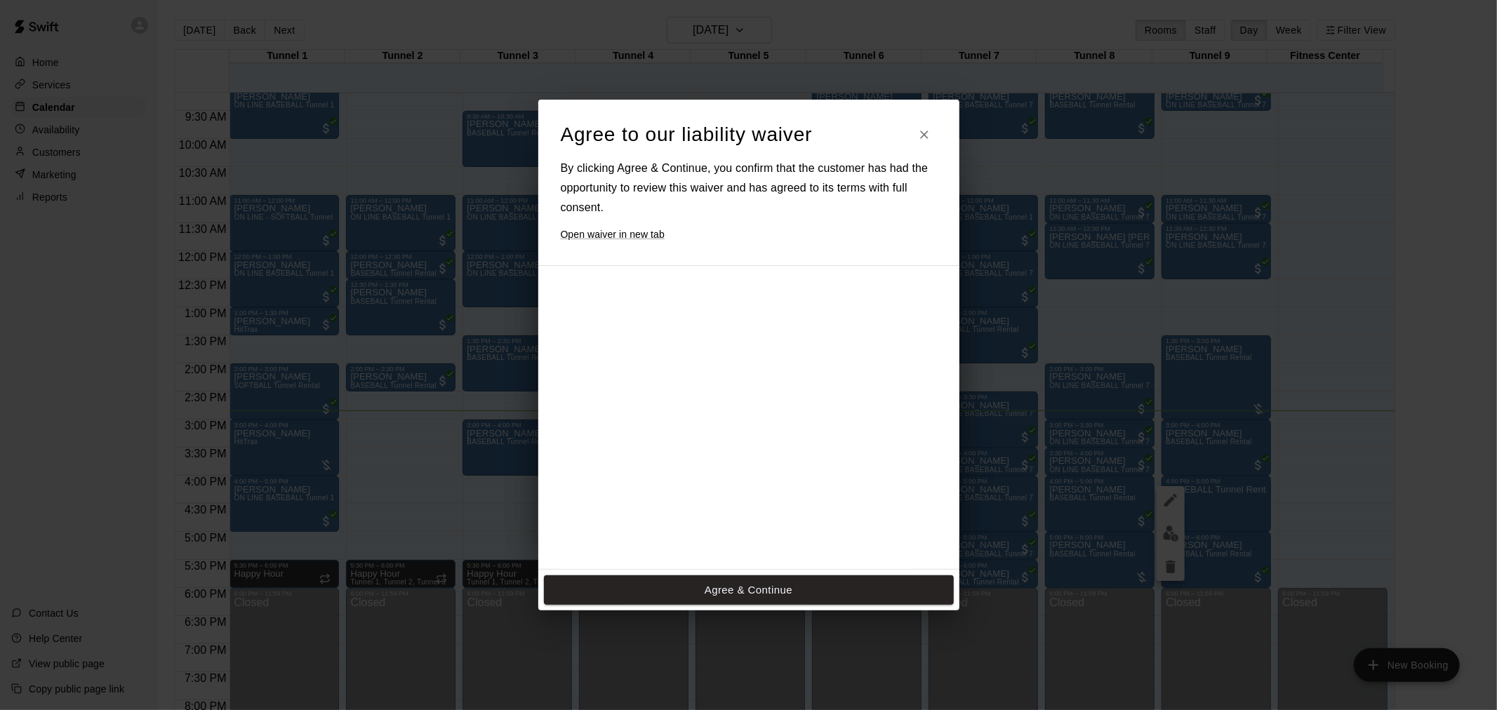
click at [755, 609] on div "Agree & Continue" at bounding box center [748, 590] width 421 height 41
click at [764, 594] on button "Agree & Continue" at bounding box center [749, 590] width 410 height 29
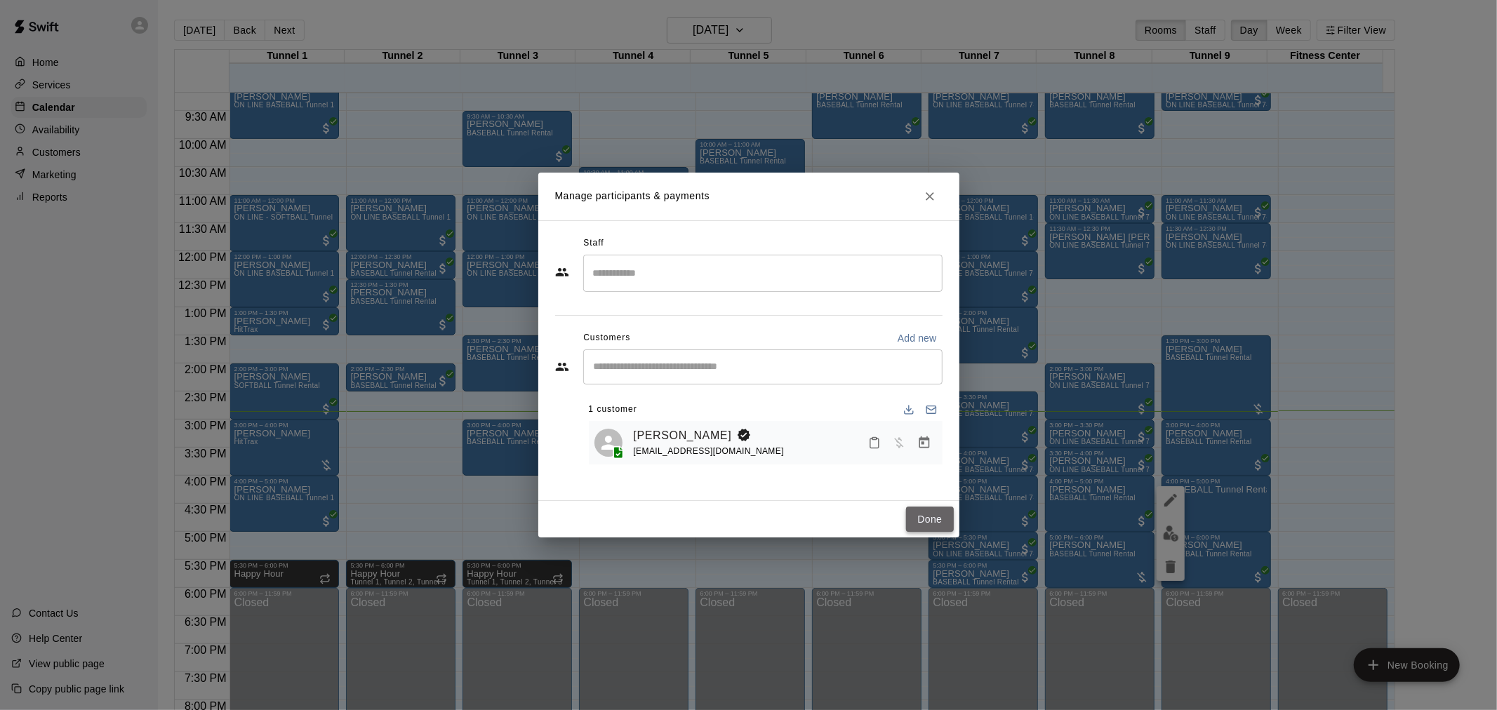
click at [920, 523] on button "Done" at bounding box center [929, 520] width 47 height 26
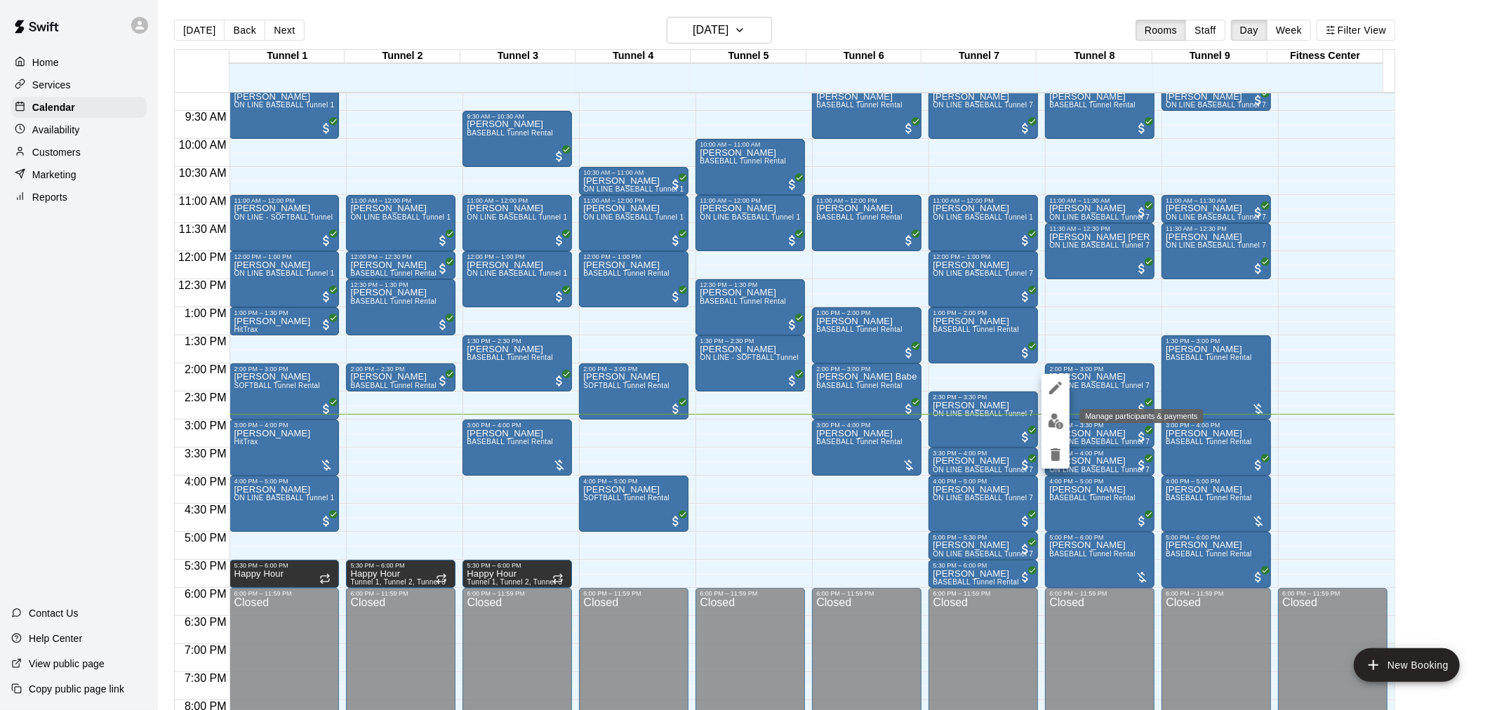
click at [1061, 424] on img "edit" at bounding box center [1056, 421] width 16 height 16
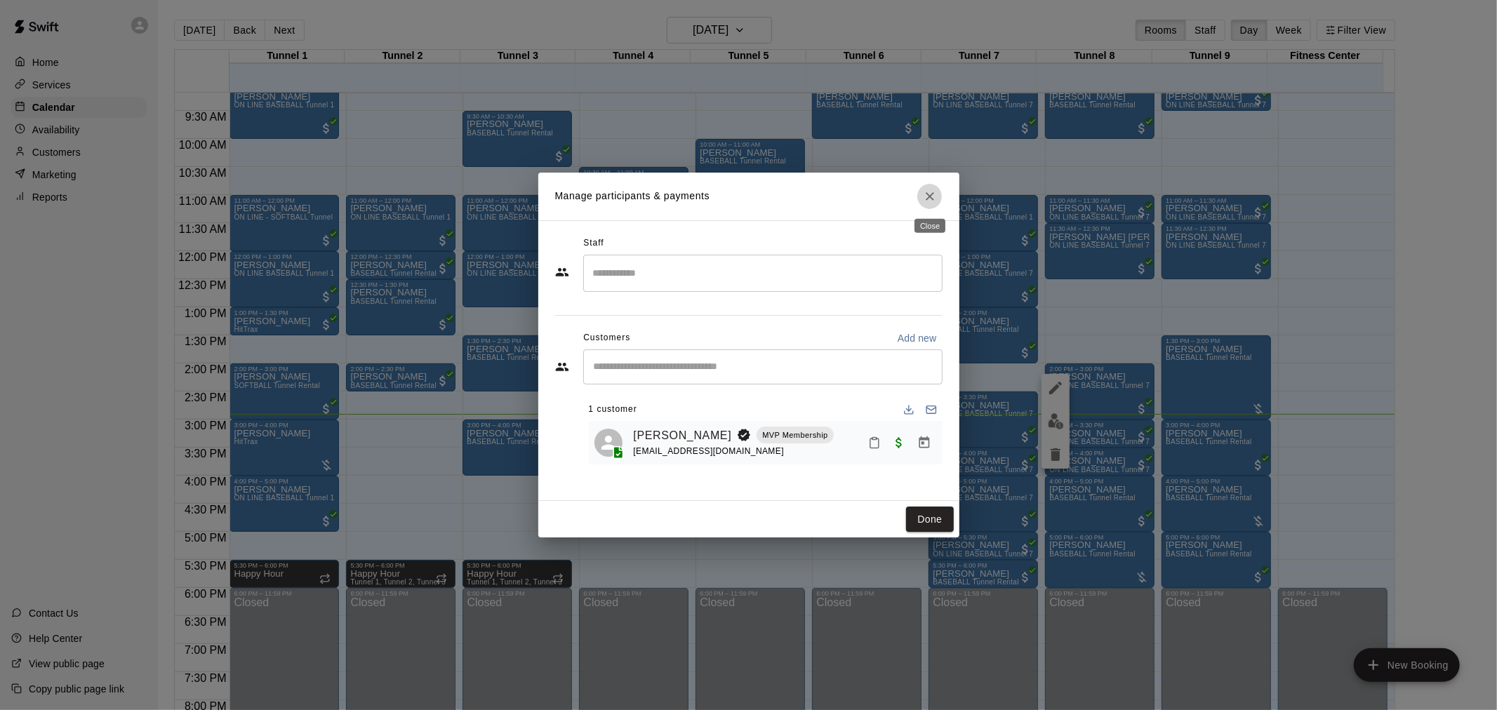
click at [922, 197] on button "Close" at bounding box center [929, 196] width 25 height 25
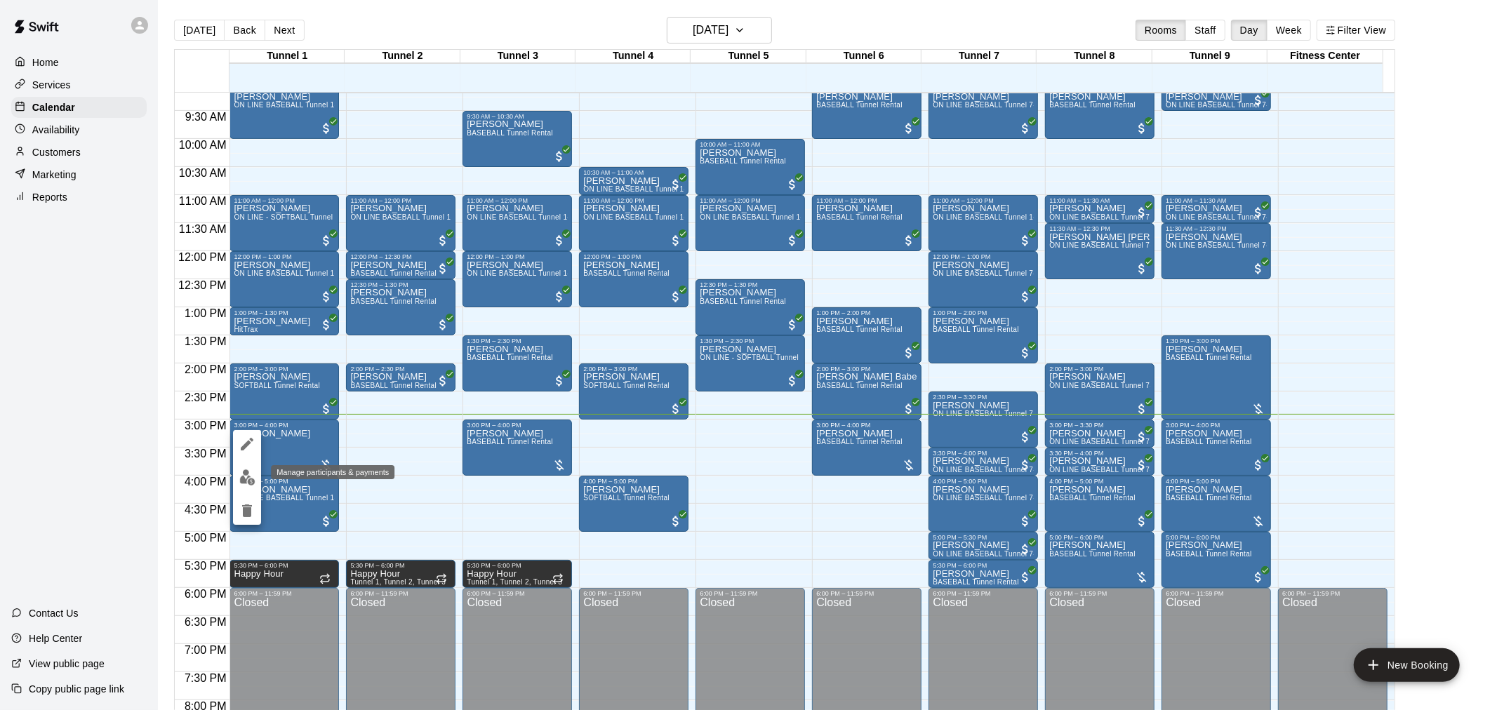
click at [253, 475] on img "edit" at bounding box center [247, 478] width 16 height 16
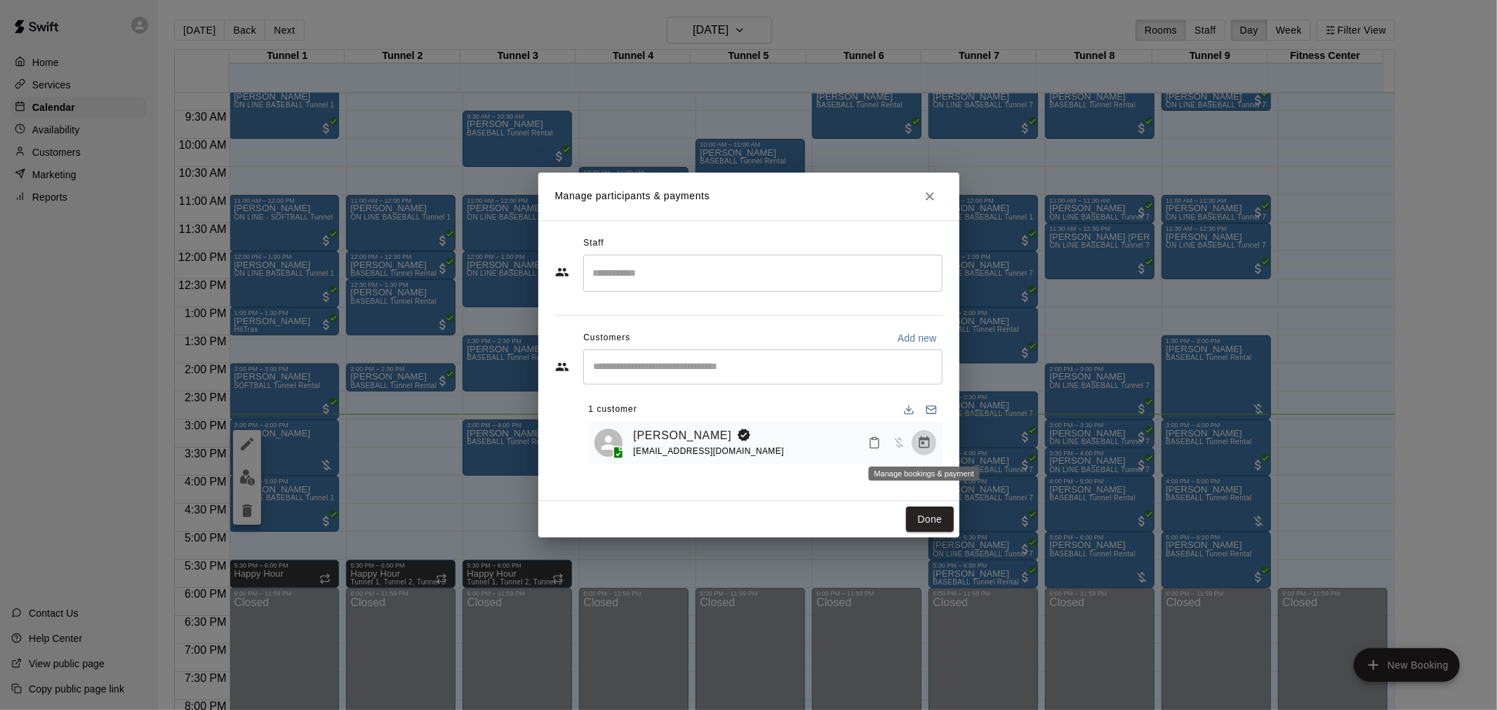
click at [915, 439] on button "Manage bookings & payment" at bounding box center [924, 442] width 25 height 25
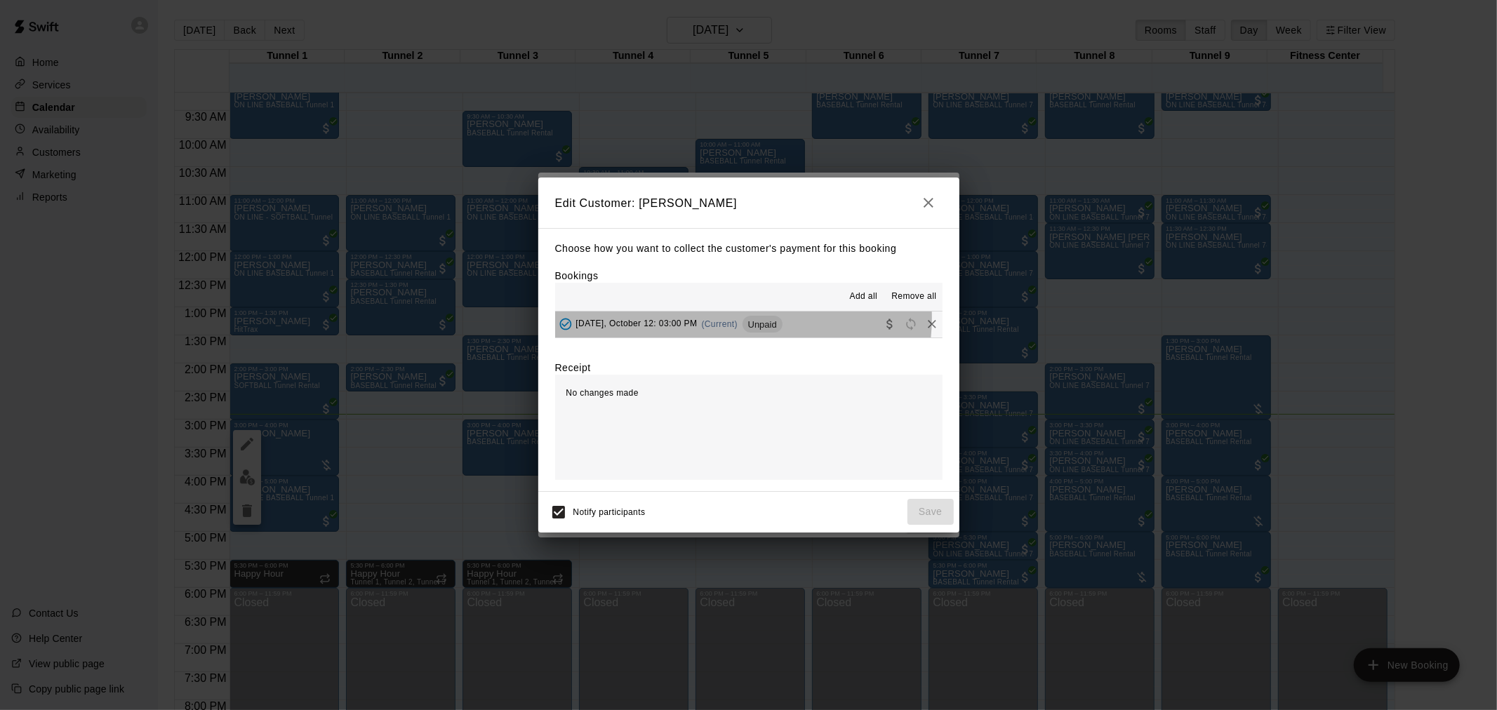
click at [724, 319] on div "[DATE], October 12: 03:00 PM (Current) Unpaid" at bounding box center [668, 324] width 227 height 21
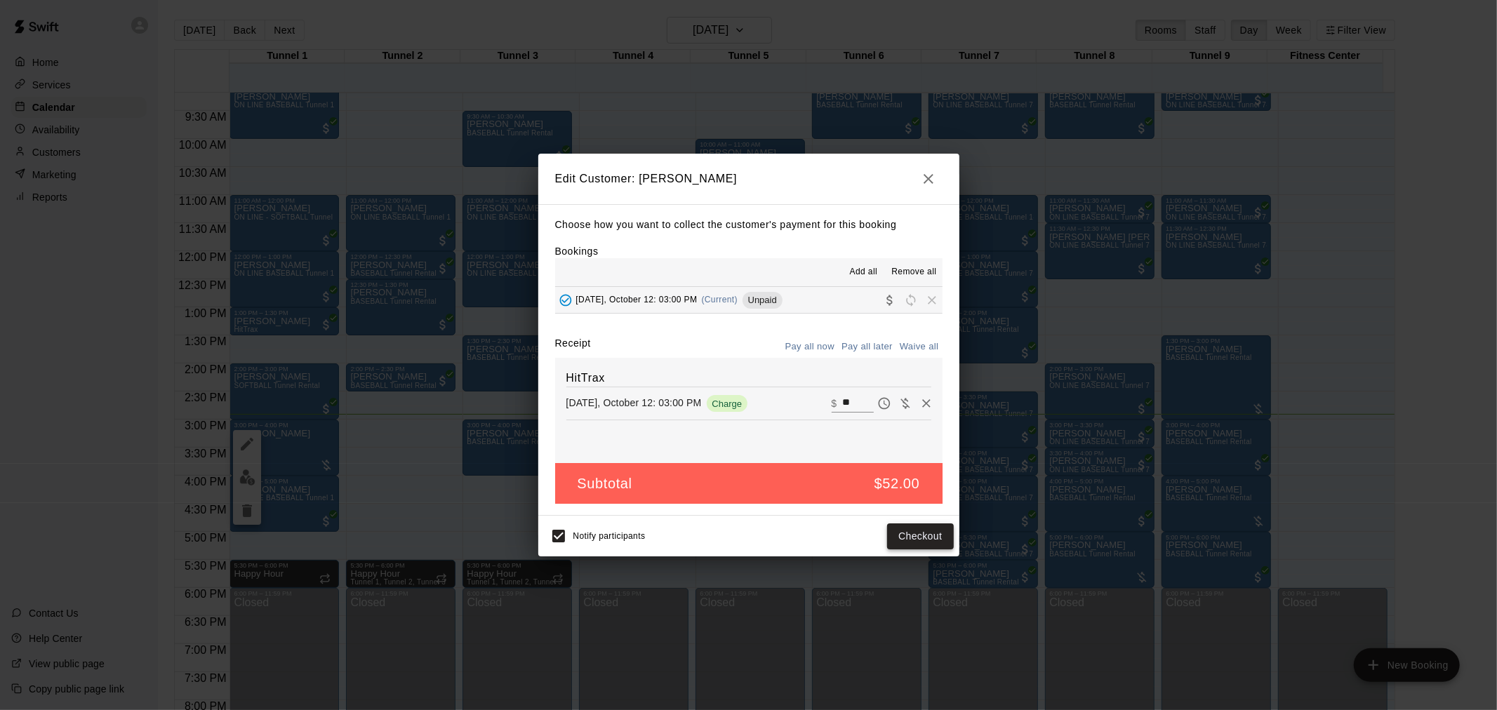
click at [910, 533] on button "Checkout" at bounding box center [920, 537] width 66 height 26
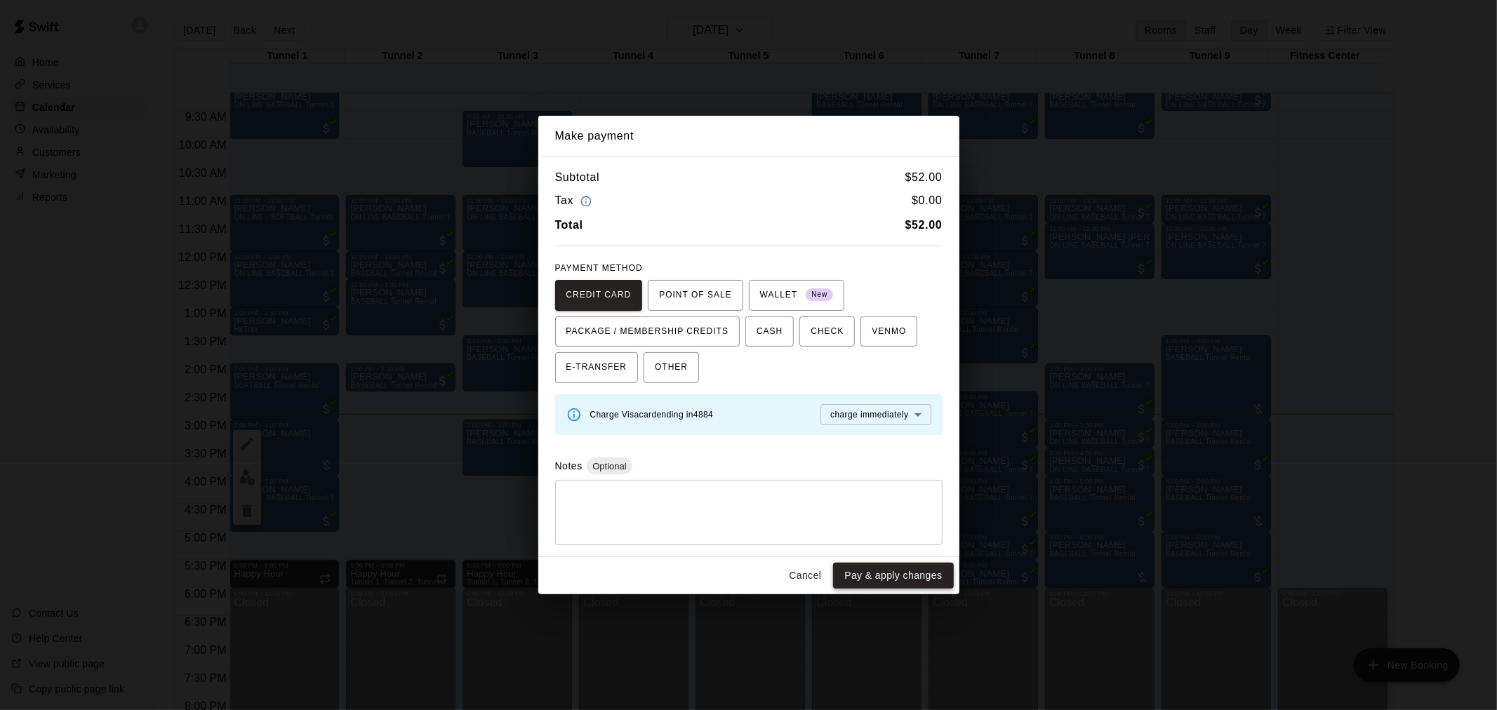
click at [891, 573] on button "Pay & apply changes" at bounding box center [893, 576] width 120 height 26
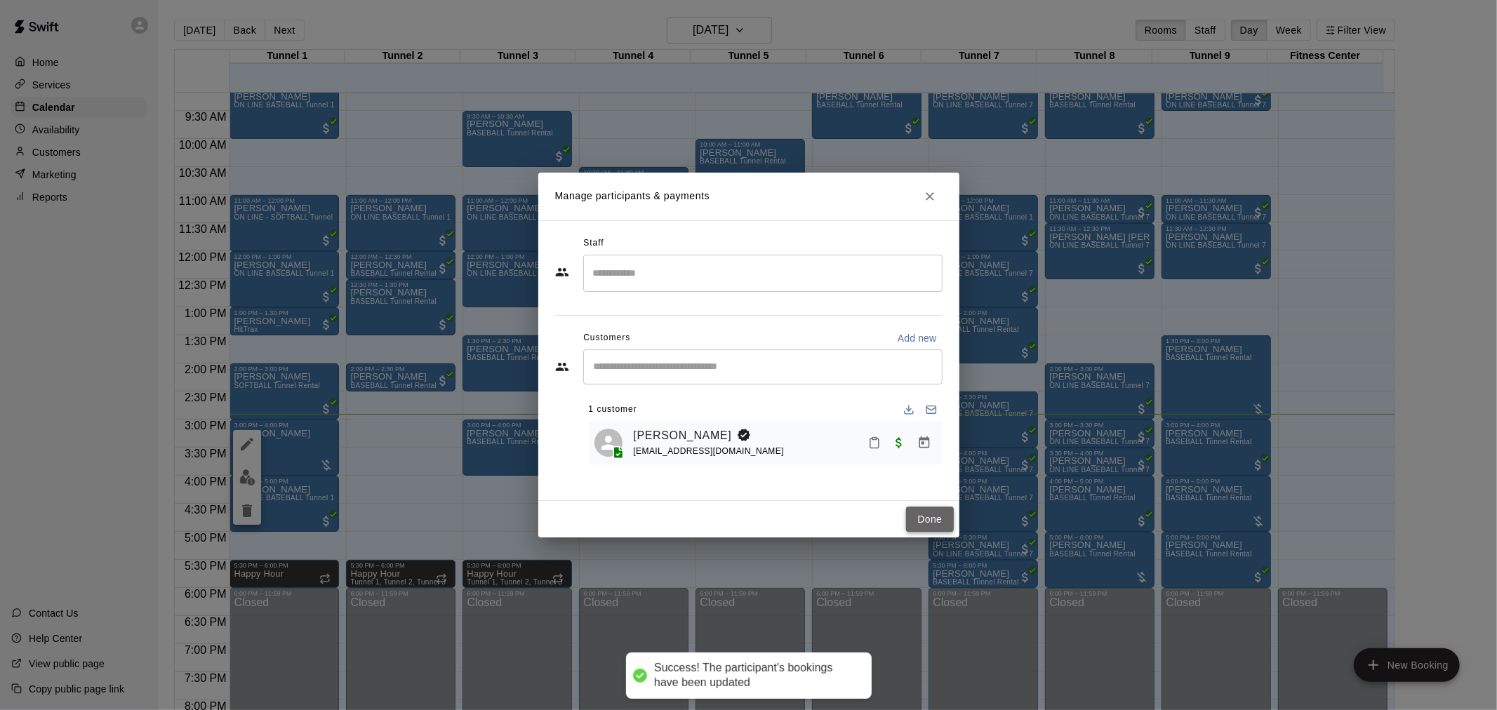
click at [931, 514] on button "Done" at bounding box center [929, 520] width 47 height 26
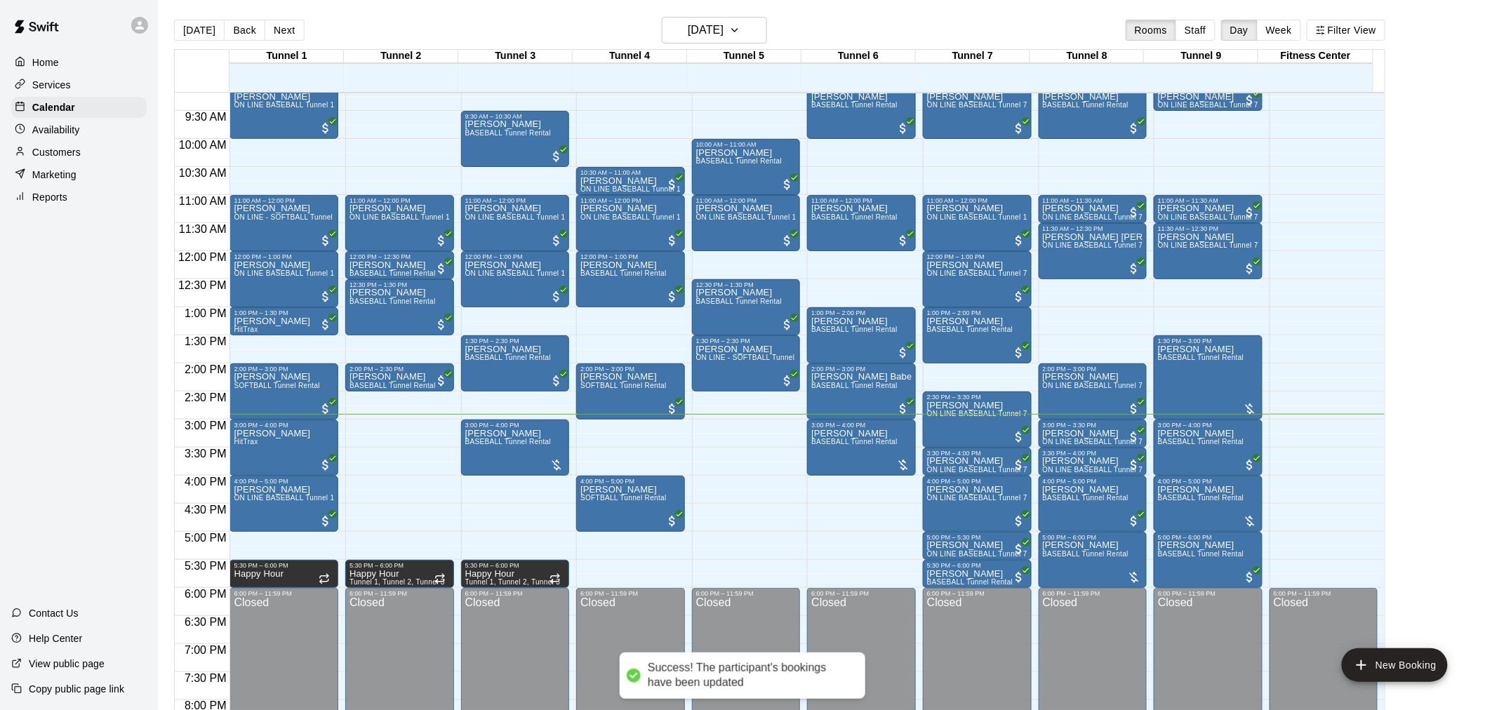
drag, startPoint x: 931, startPoint y: 513, endPoint x: 30, endPoint y: 380, distance: 910.3
click at [30, 380] on div "Home Services Calendar Availability Customers Marketing Reports Contact Us Help…" at bounding box center [79, 355] width 158 height 710
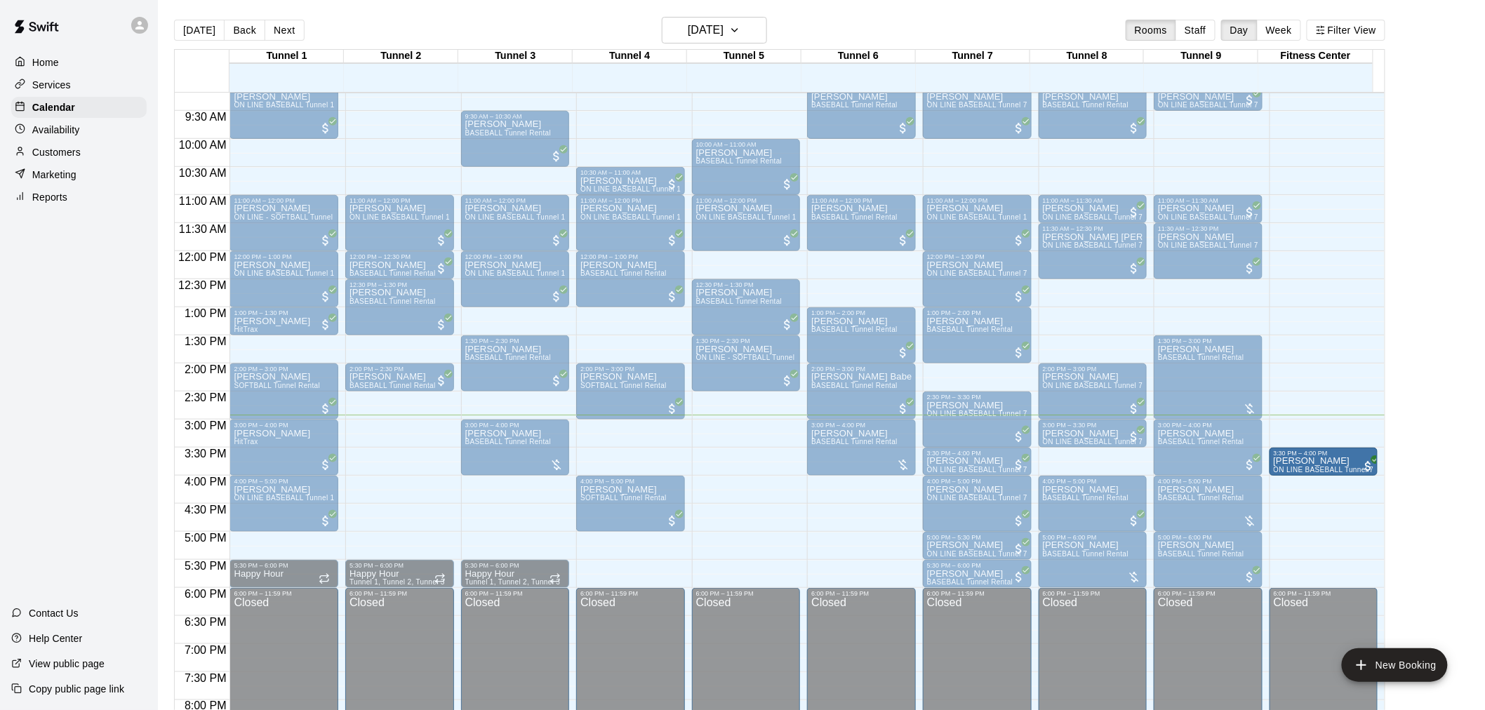
drag, startPoint x: 1100, startPoint y: 463, endPoint x: 1268, endPoint y: 472, distance: 168.7
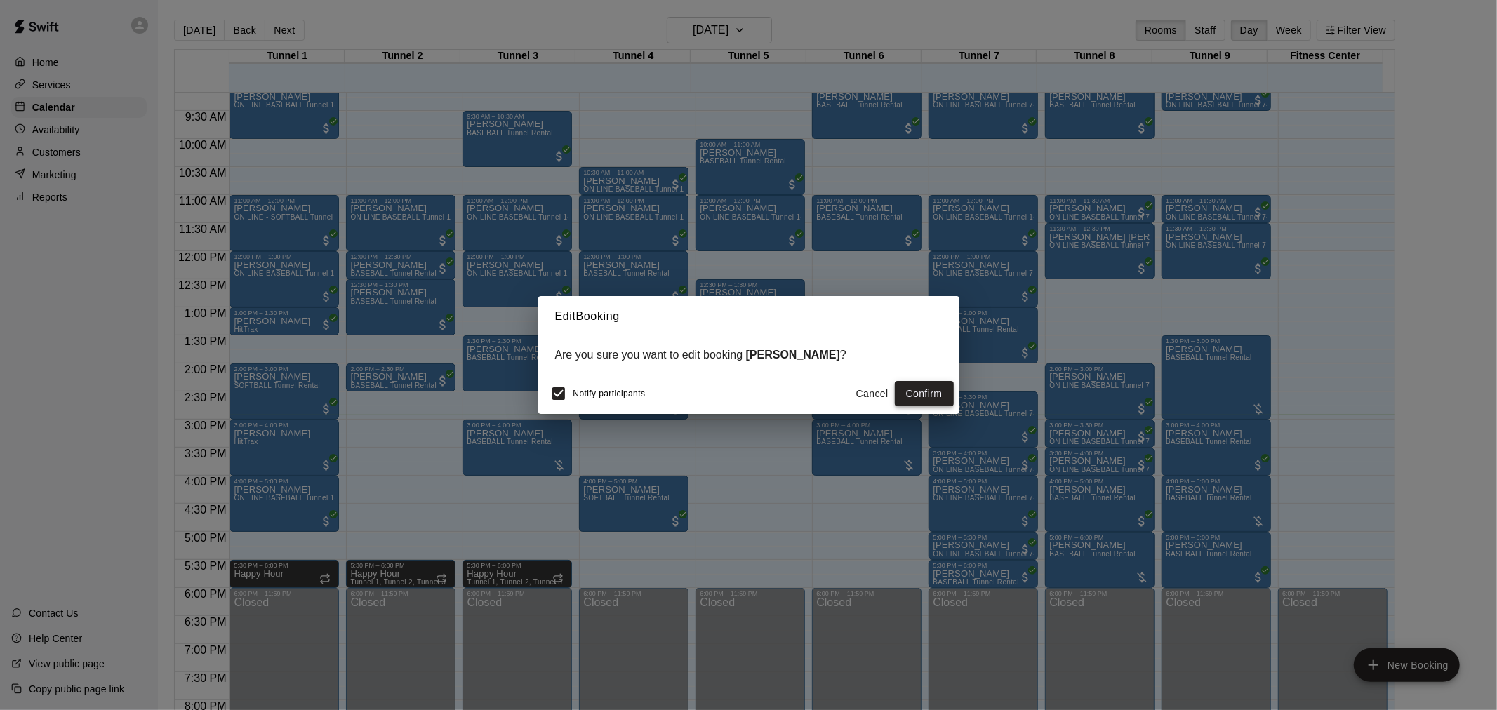
click at [924, 394] on button "Confirm" at bounding box center [924, 394] width 59 height 26
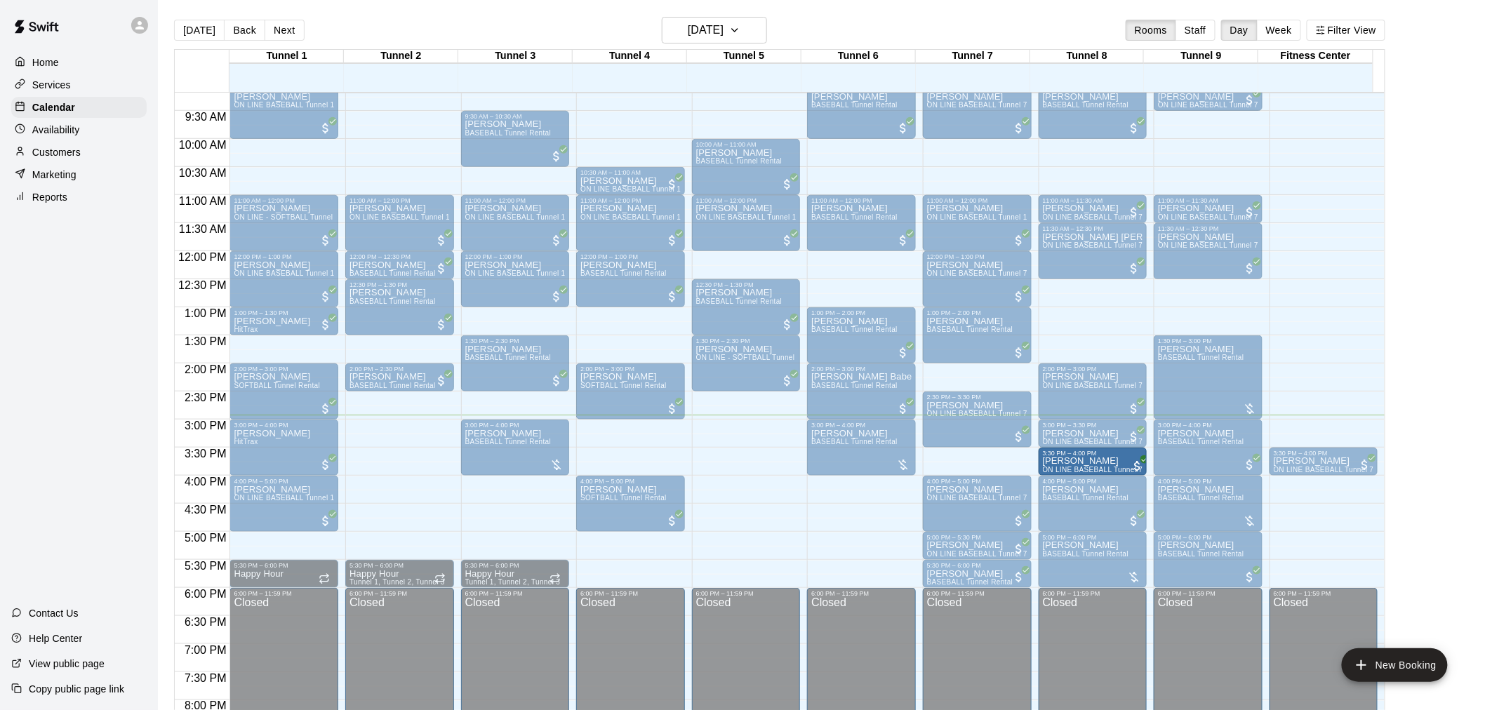
drag, startPoint x: 994, startPoint y: 456, endPoint x: 1068, endPoint y: 462, distance: 73.9
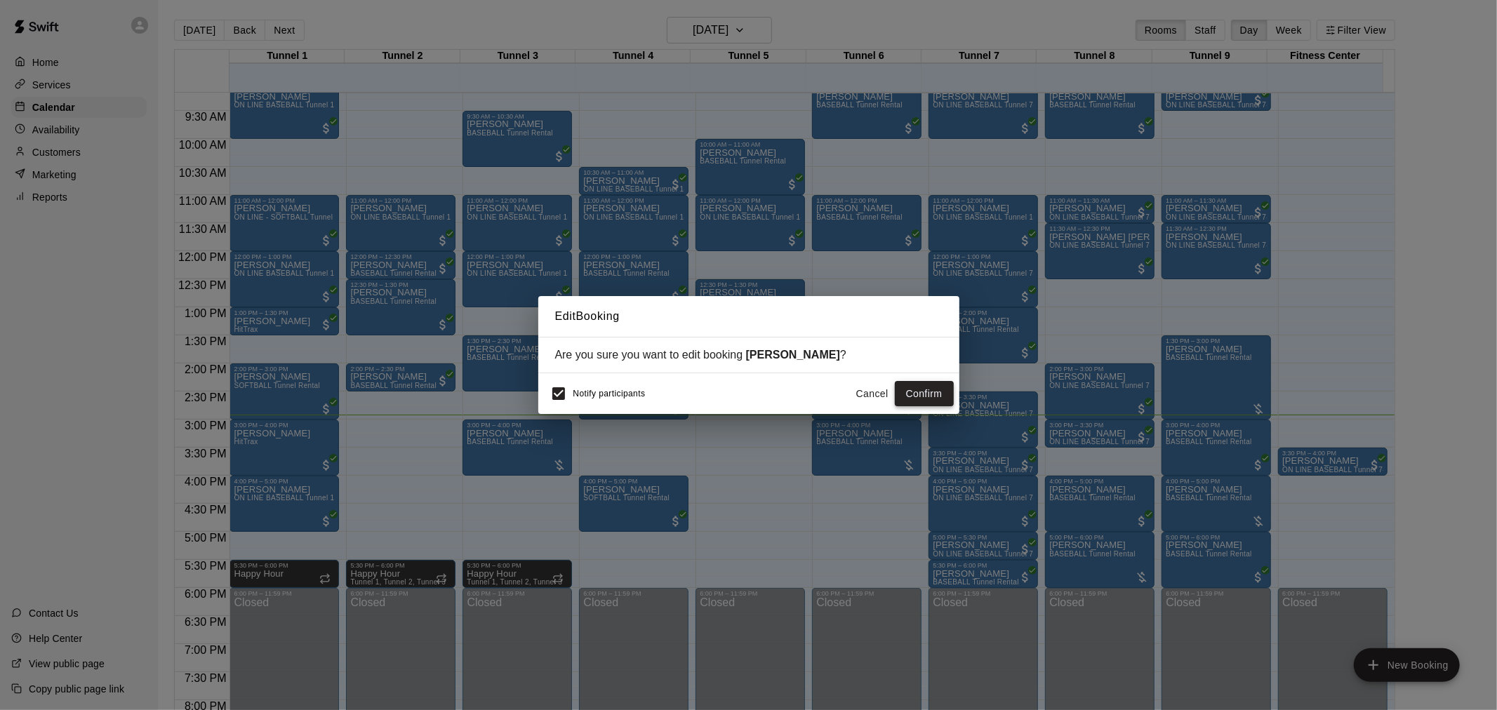
click at [944, 385] on button "Confirm" at bounding box center [924, 394] width 59 height 26
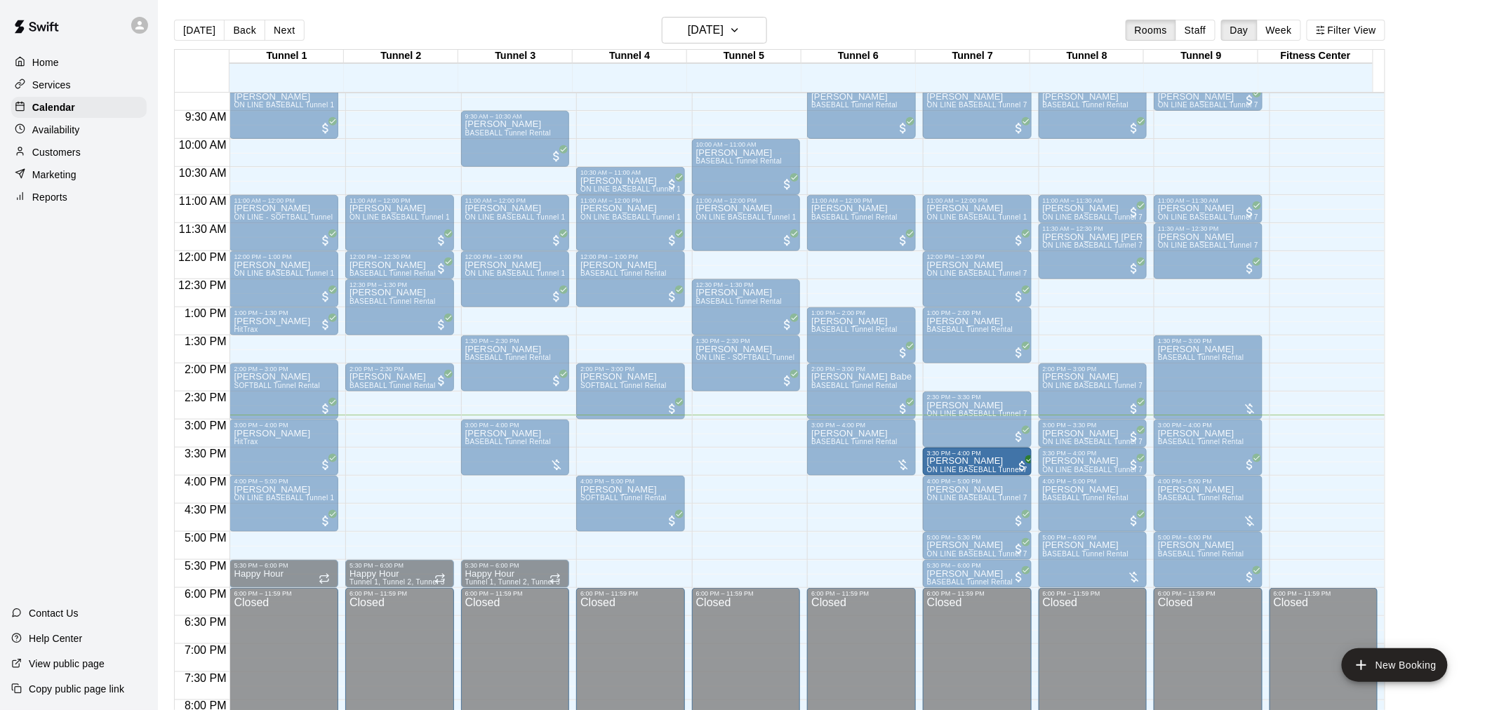
drag, startPoint x: 1318, startPoint y: 460, endPoint x: 962, endPoint y: 461, distance: 356.6
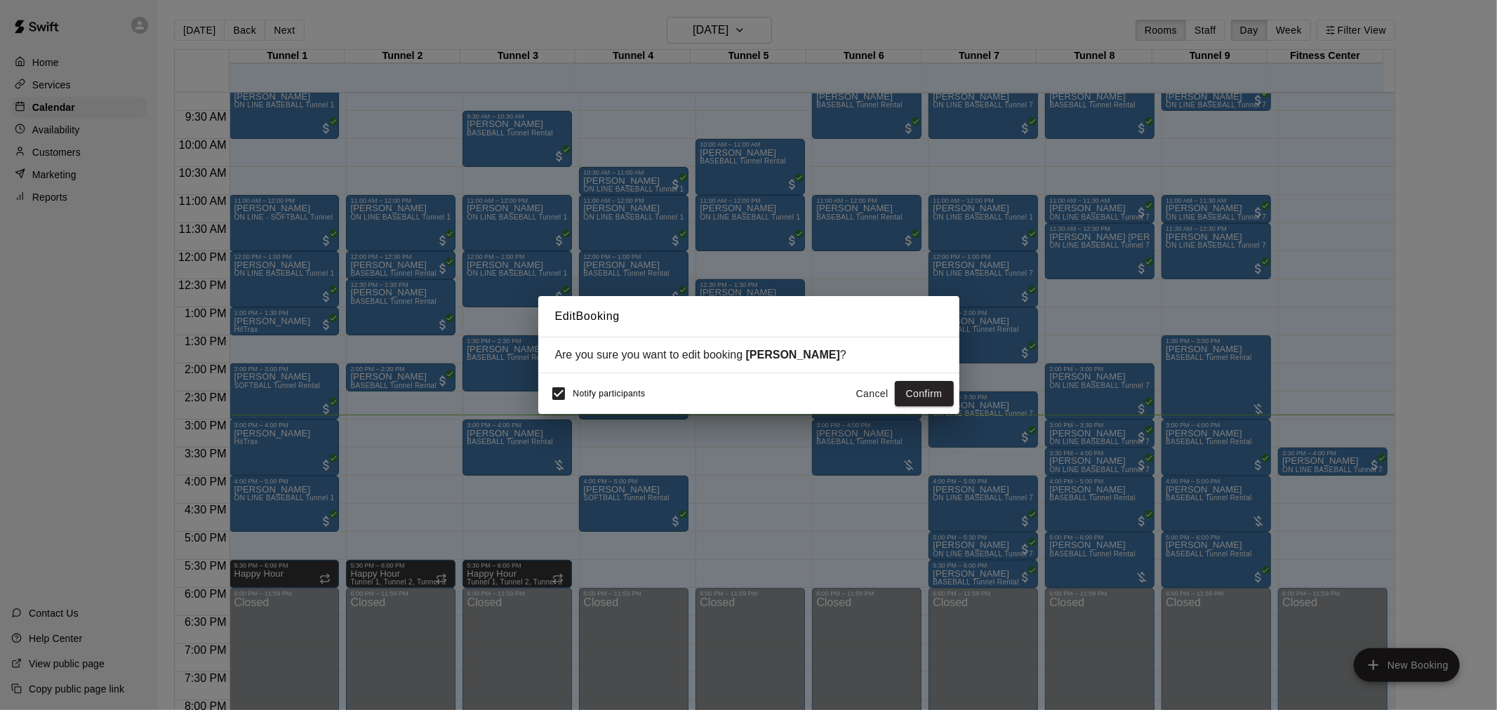
click at [928, 391] on button "Confirm" at bounding box center [924, 394] width 59 height 26
